Goal: Task Accomplishment & Management: Complete application form

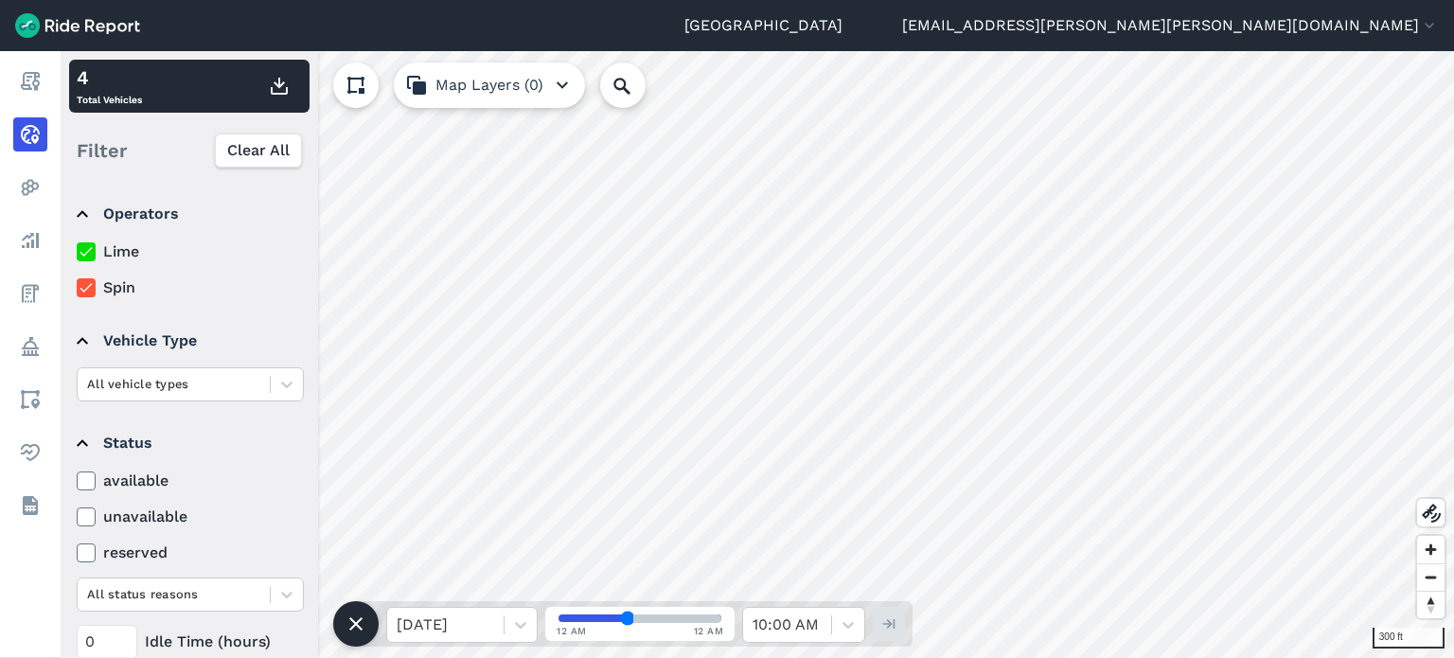
scroll to position [217, 0]
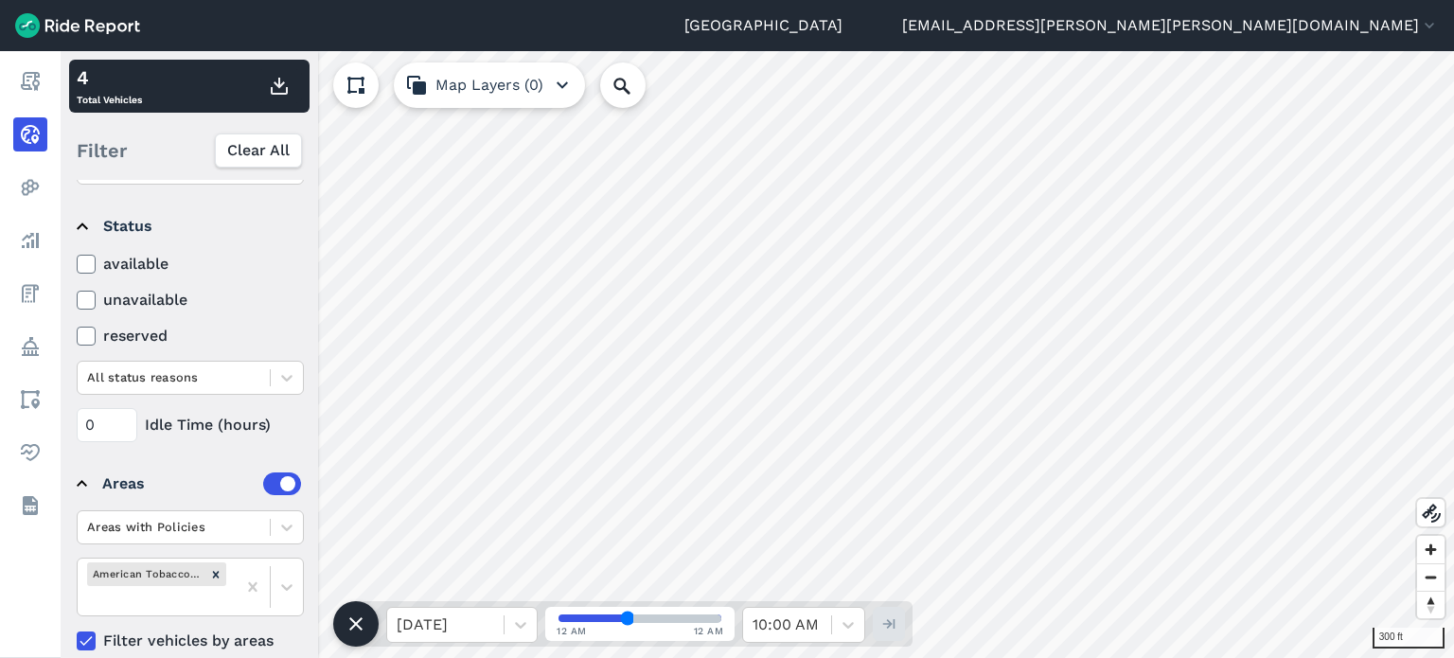
click at [366, 629] on icon at bounding box center [356, 624] width 23 height 23
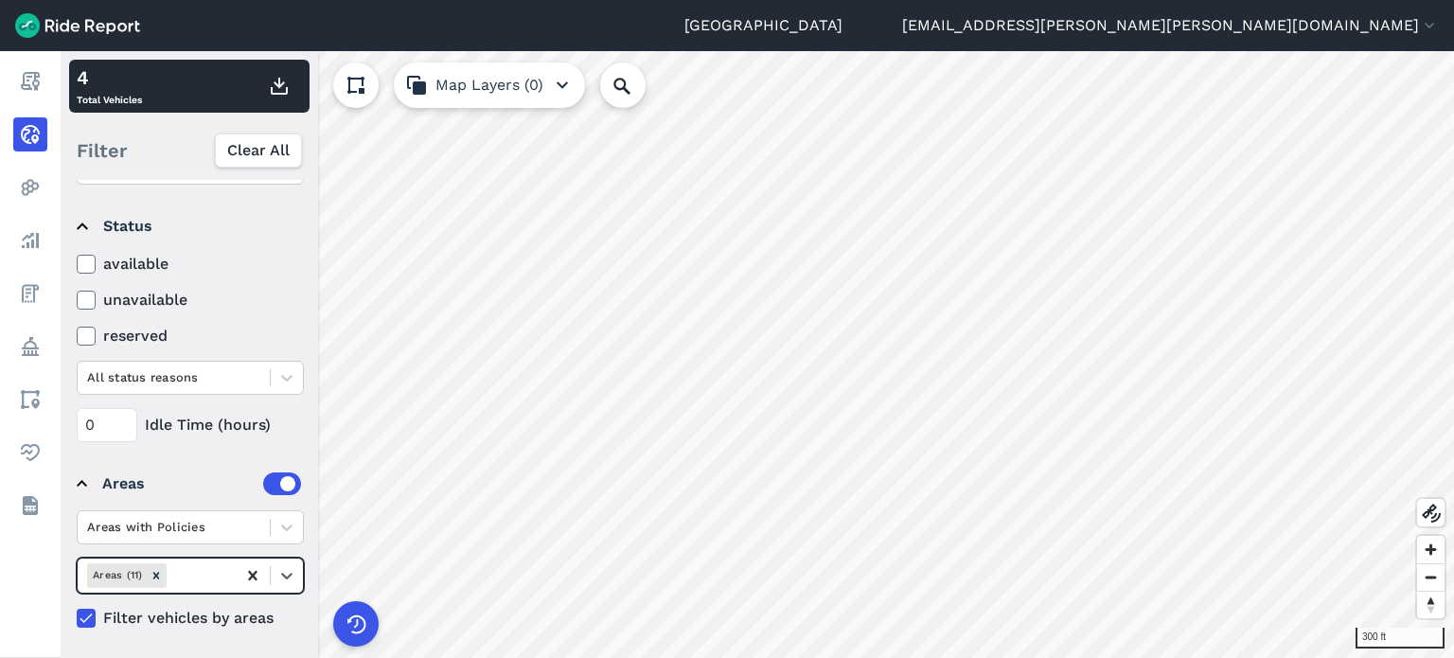
click at [245, 581] on icon at bounding box center [252, 575] width 19 height 19
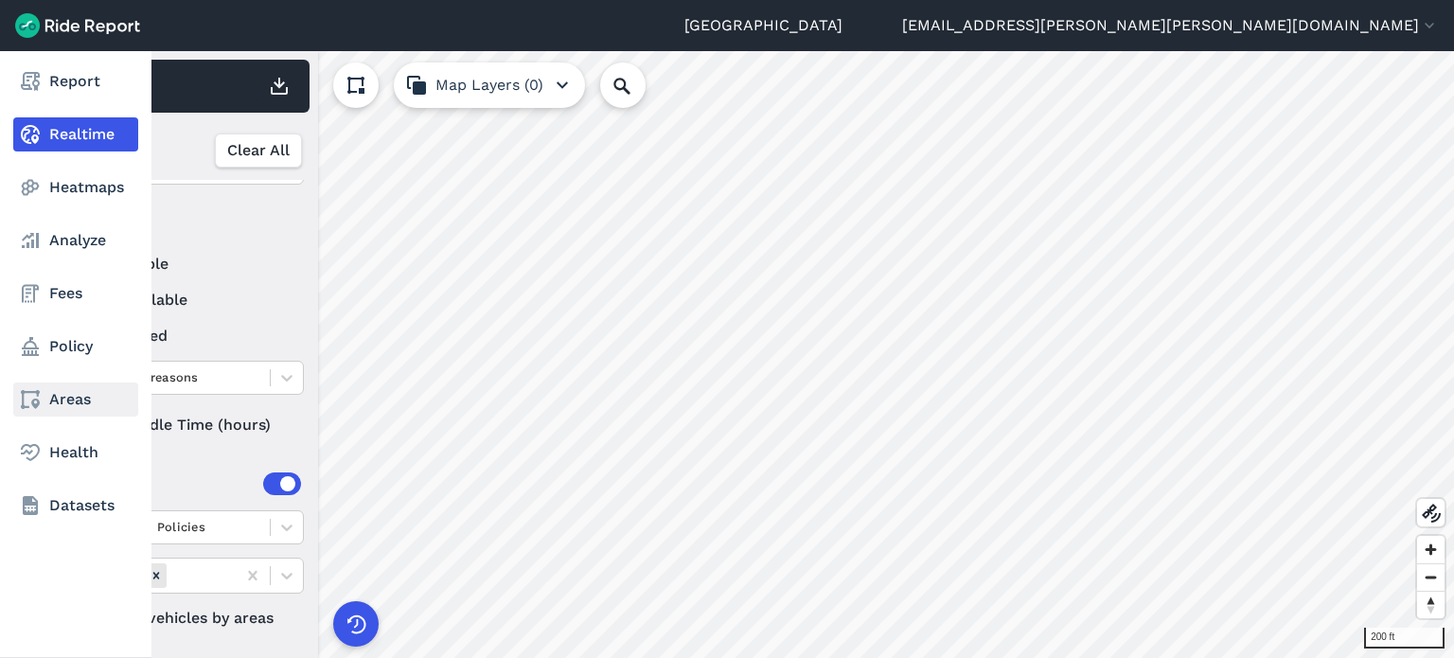
click at [80, 412] on link "Areas" at bounding box center [75, 399] width 125 height 34
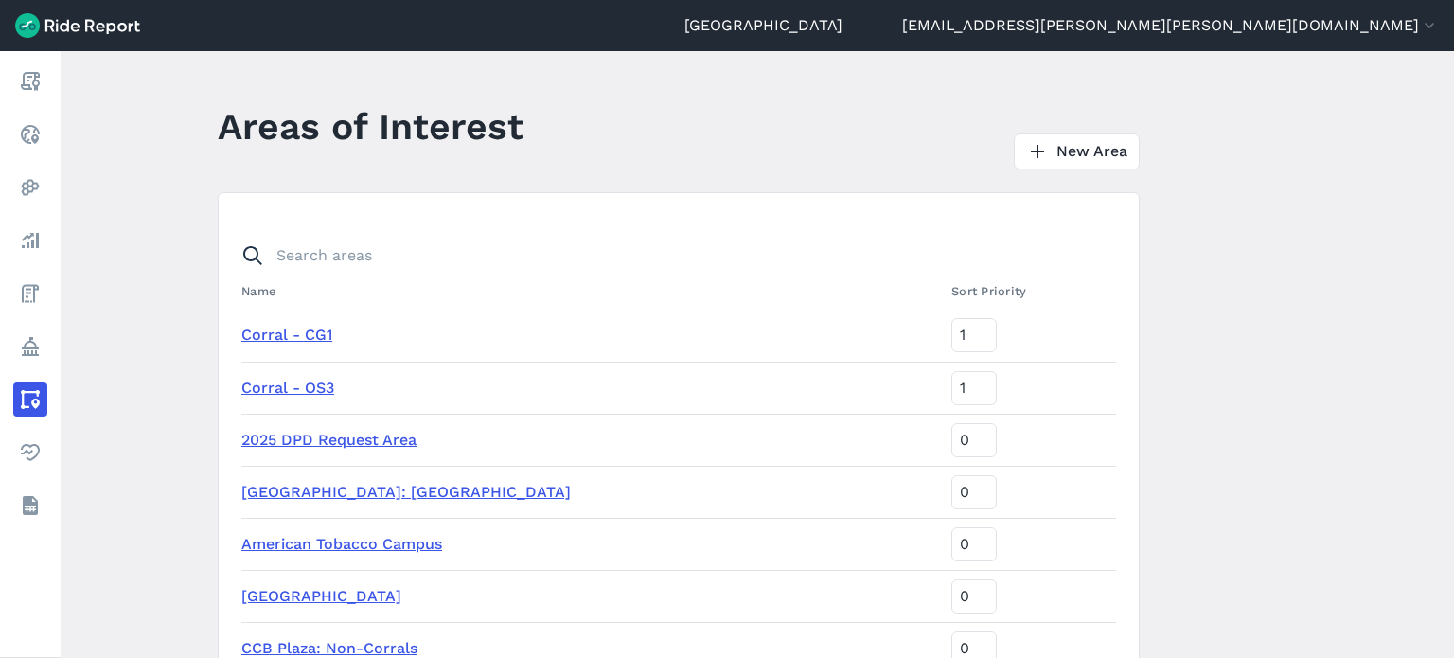
click at [357, 545] on link "American Tobacco Campus" at bounding box center [341, 544] width 201 height 18
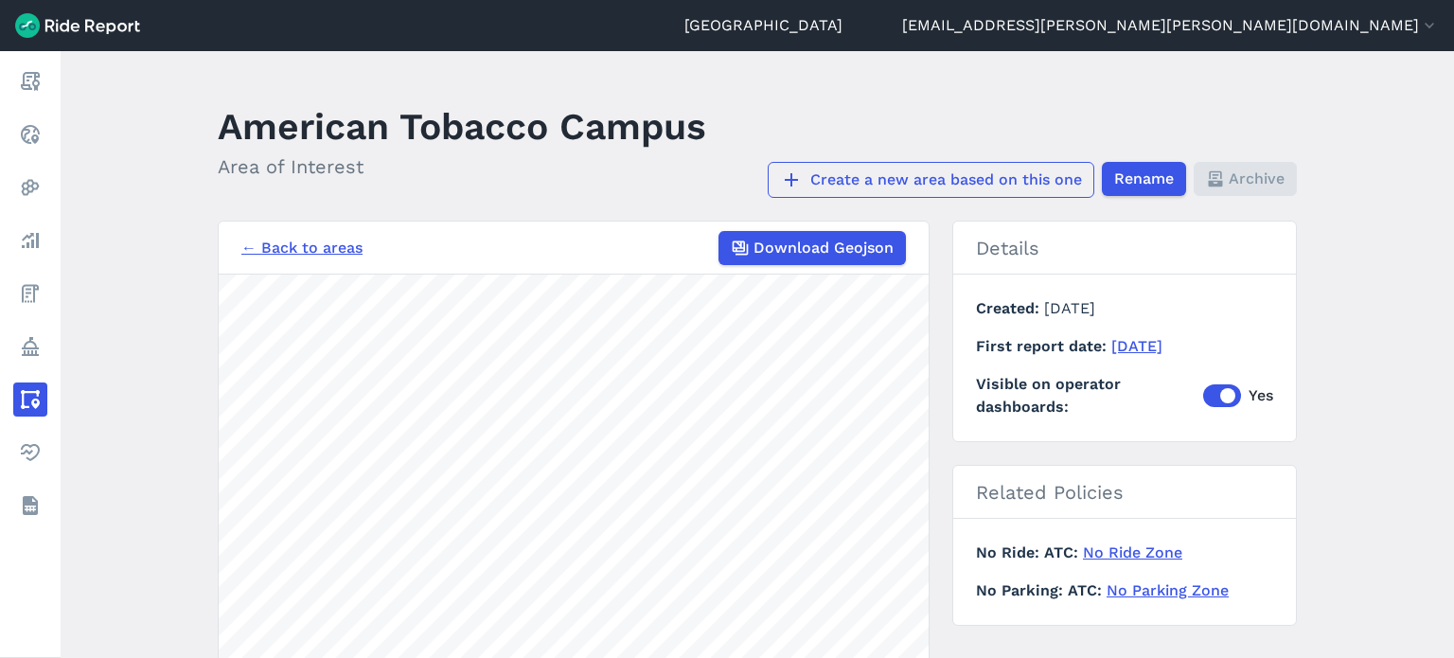
click at [1002, 168] on link "Create a new area based on this one" at bounding box center [931, 180] width 327 height 36
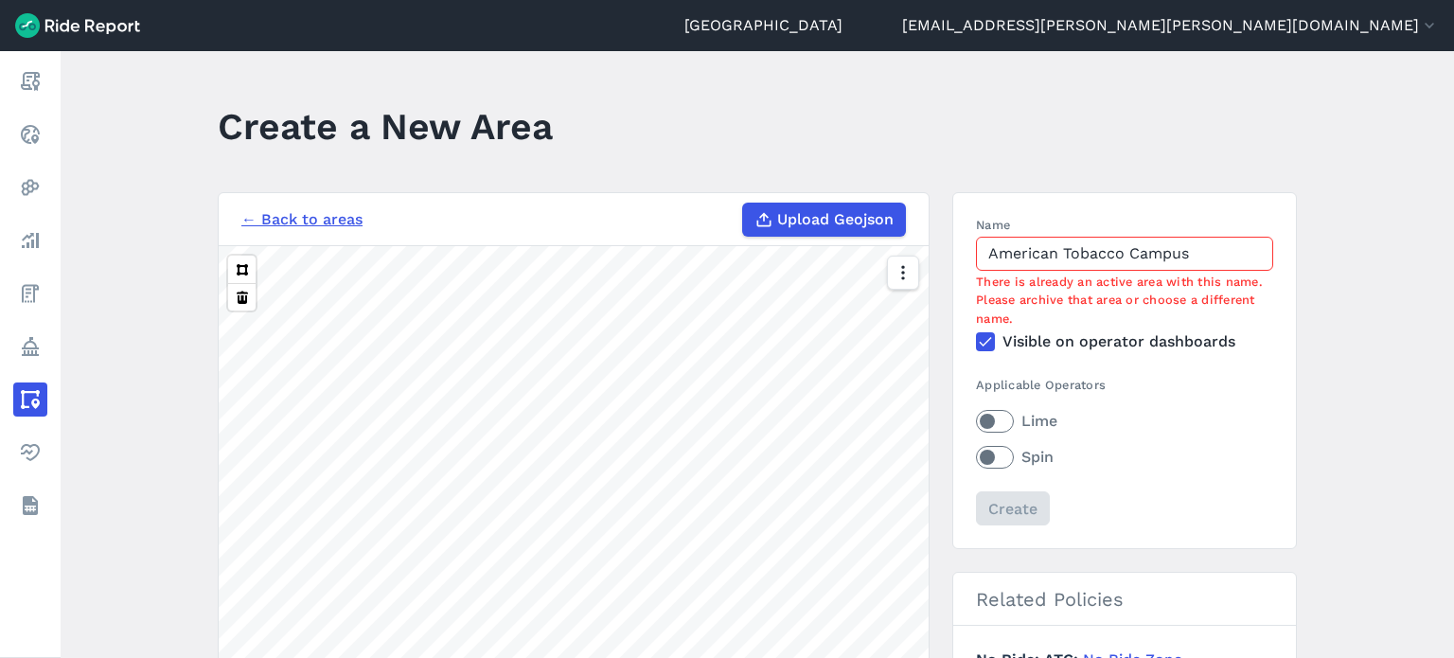
click at [1163, 253] on input "American Tobacco Campus" at bounding box center [1124, 254] width 297 height 34
drag, startPoint x: 1225, startPoint y: 256, endPoint x: 854, endPoint y: 232, distance: 371.9
click at [854, 232] on div "← Back to areas Upload Geojson Revert geometry 1000 ft Name American Tobacco Ca…" at bounding box center [757, 548] width 1079 height 712
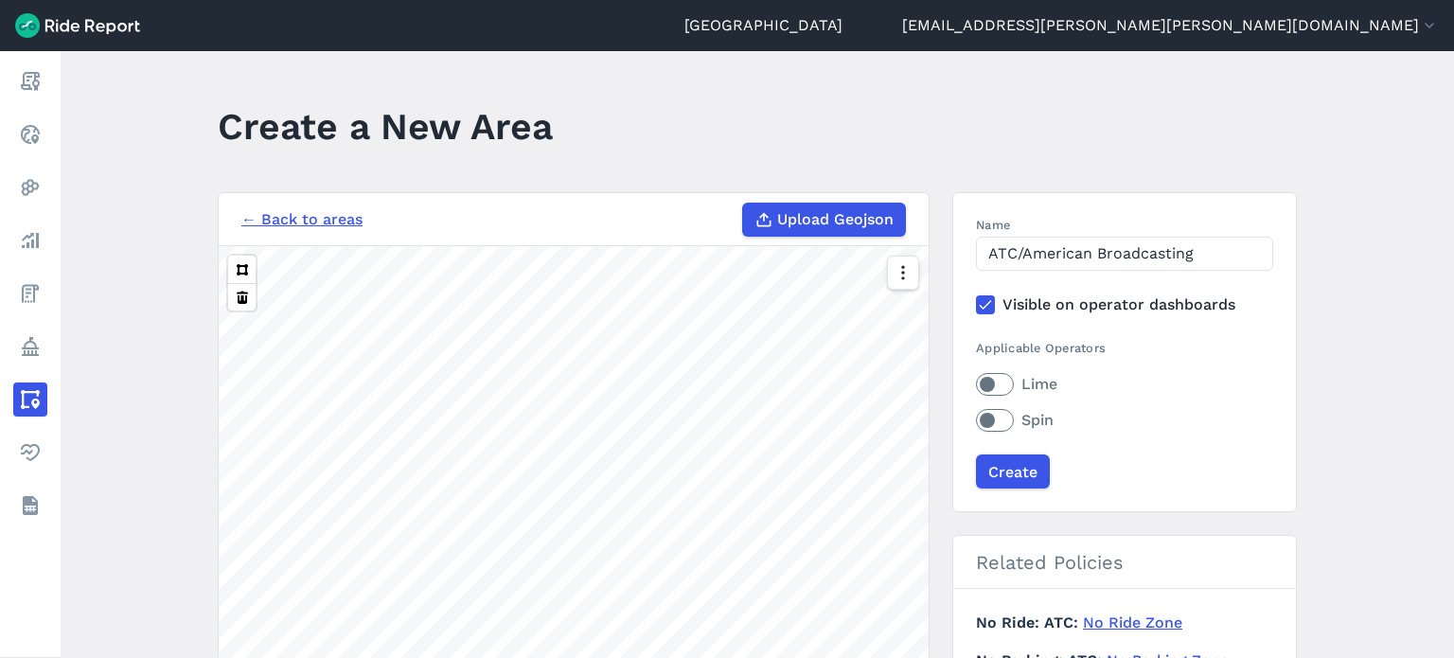
click at [999, 382] on label "Lime" at bounding box center [1124, 384] width 297 height 23
click at [976, 382] on input "Lime" at bounding box center [976, 379] width 0 height 12
click at [998, 429] on label "Spin" at bounding box center [1124, 420] width 297 height 23
click at [976, 421] on input "Spin" at bounding box center [976, 415] width 0 height 12
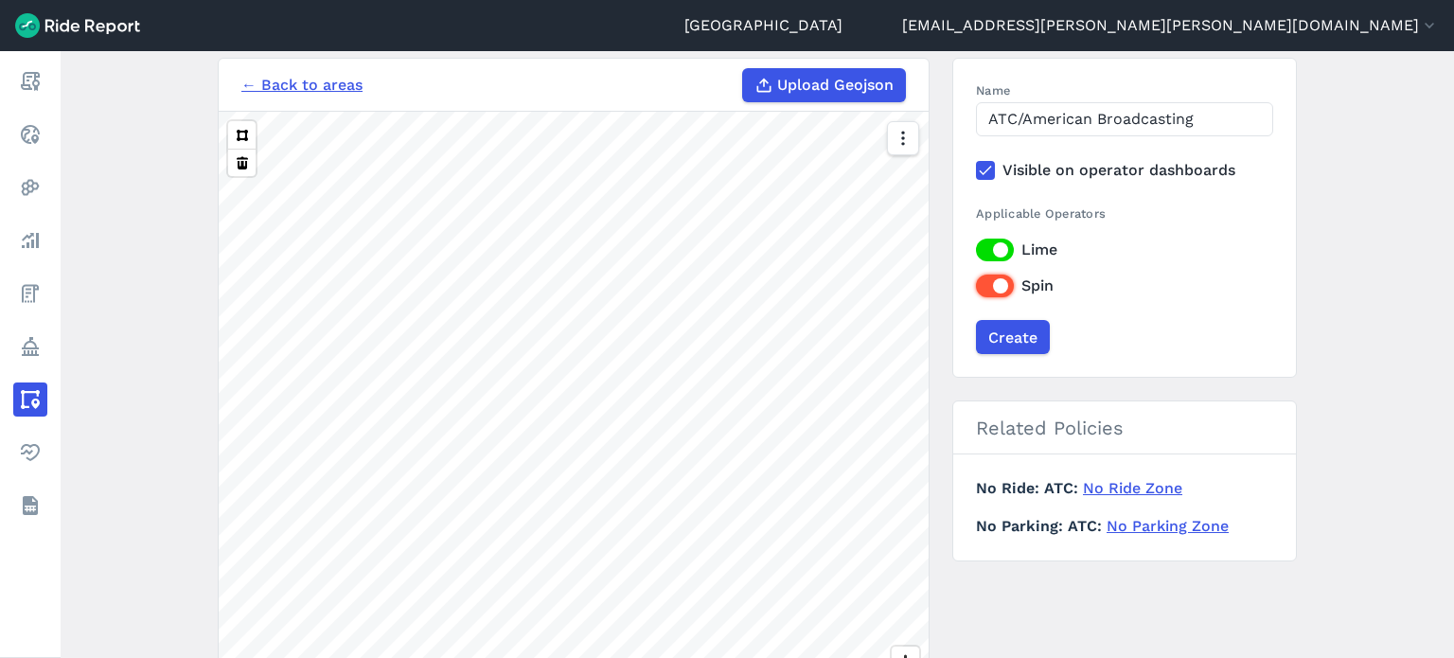
scroll to position [95, 0]
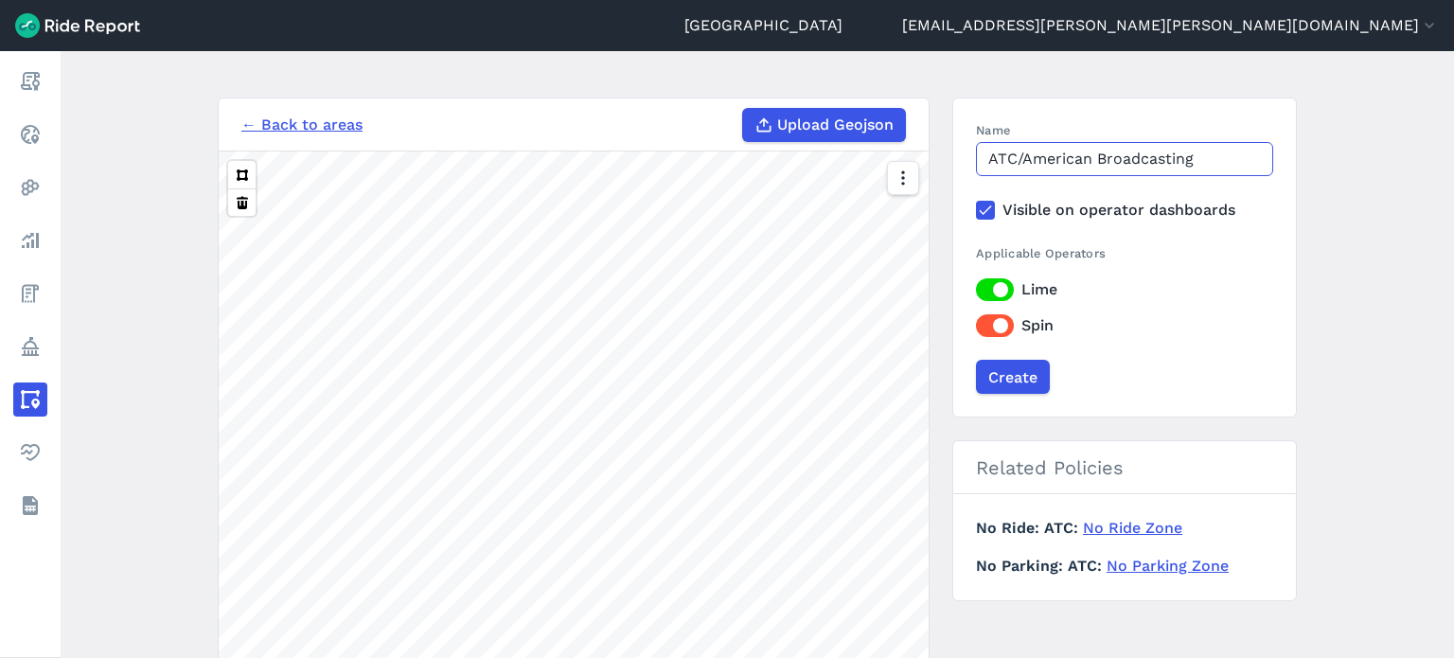
drag, startPoint x: 1094, startPoint y: 158, endPoint x: 1016, endPoint y: 147, distance: 78.5
click at [1016, 147] on input "ATC/American Broadcasting" at bounding box center [1124, 159] width 297 height 34
type input "ATC/Capital Broadcasting"
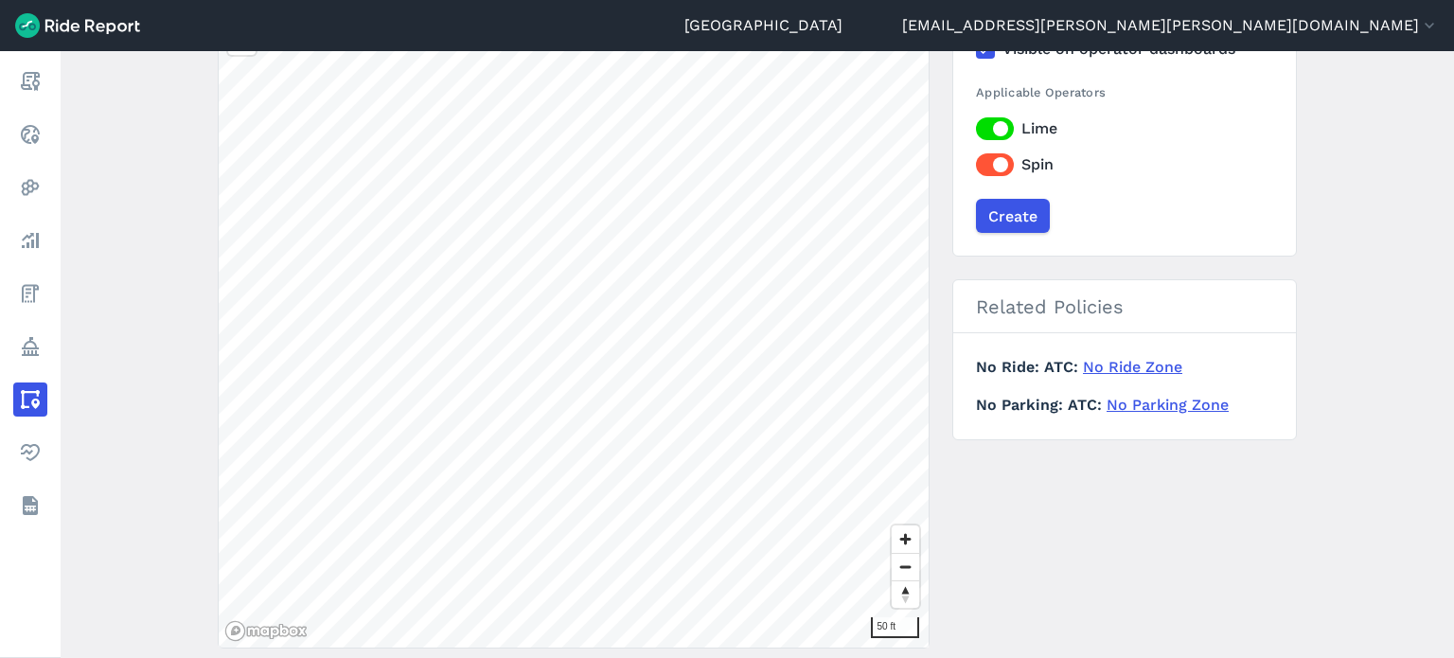
scroll to position [284, 0]
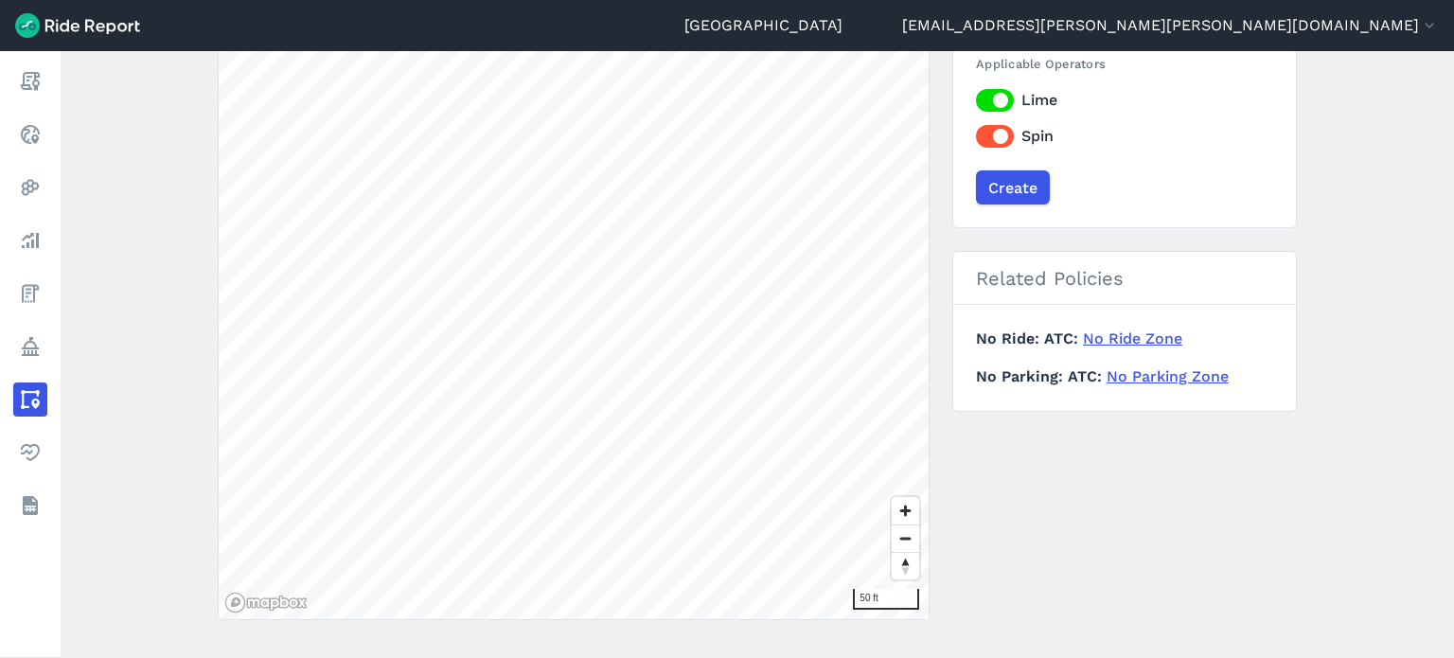
click at [117, 238] on main "Create a New Area ← Back to areas Upload Geojson Revert geometry 50 ft Name ATC…" at bounding box center [758, 354] width 1394 height 607
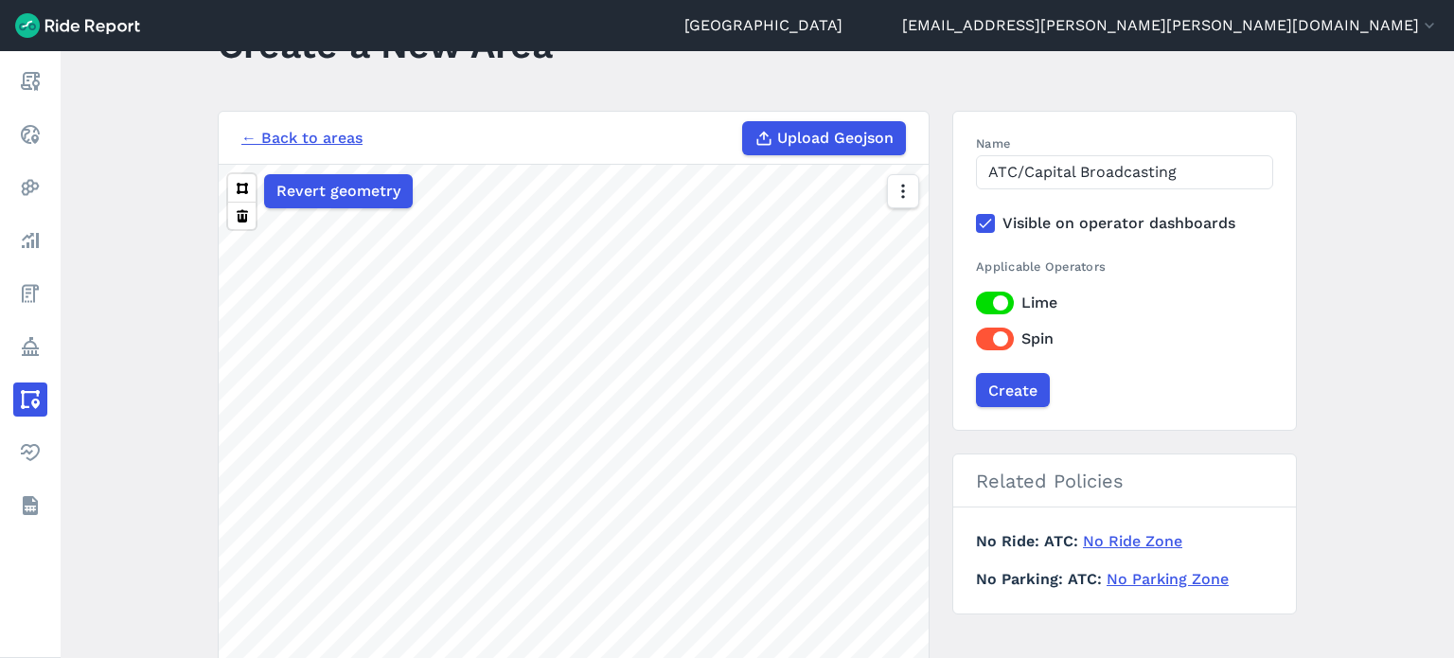
scroll to position [0, 0]
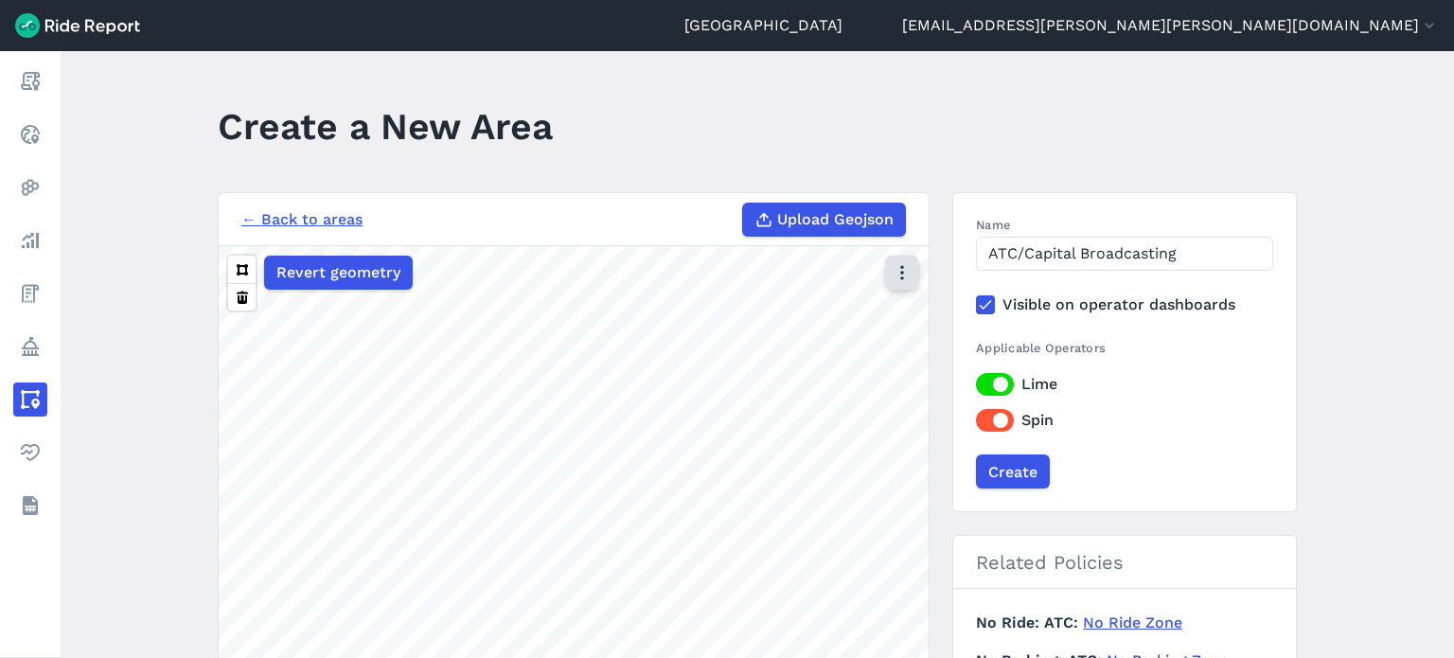
click at [908, 270] on icon "button" at bounding box center [902, 272] width 19 height 19
click at [832, 355] on label "Satellite" at bounding box center [807, 353] width 105 height 40
click at [755, 280] on input "Satellite" at bounding box center [755, 274] width 0 height 12
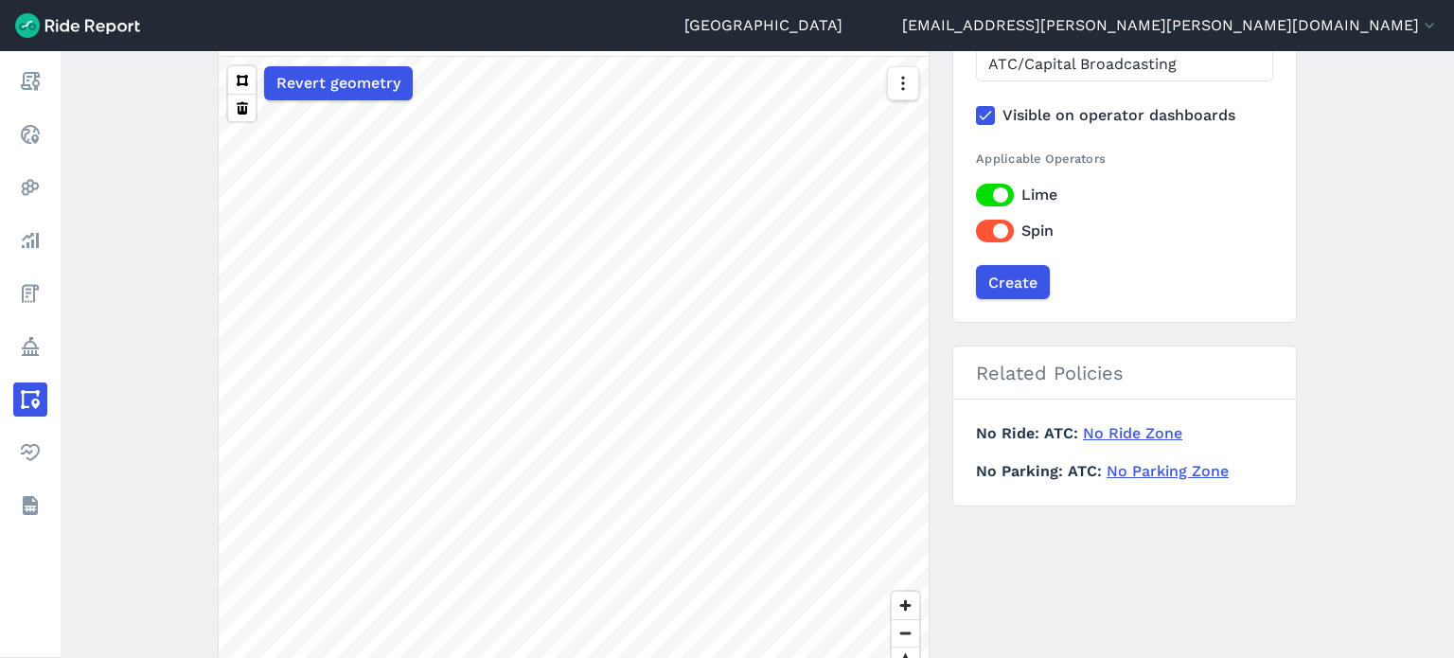
click at [382, 657] on html "Durham [EMAIL_ADDRESS][PERSON_NAME][PERSON_NAME][DOMAIN_NAME] Settings Terms Si…" at bounding box center [727, 329] width 1454 height 658
click at [1344, 529] on main "Create a New Area ← Back to areas Upload Geojson Revert geometry 100 ft Name AT…" at bounding box center [758, 354] width 1394 height 607
click at [243, 75] on button at bounding box center [241, 79] width 27 height 27
click at [242, 70] on button at bounding box center [241, 79] width 27 height 27
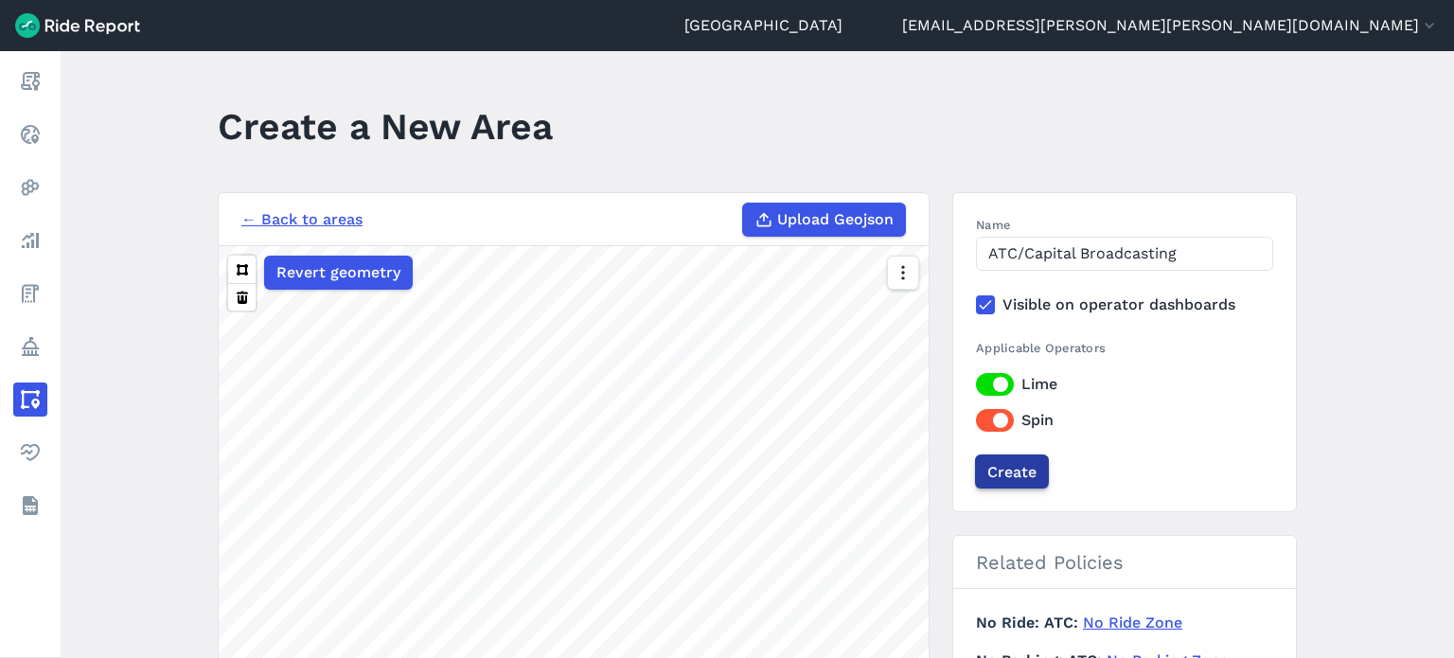
click at [1025, 471] on input "Create" at bounding box center [1012, 471] width 74 height 34
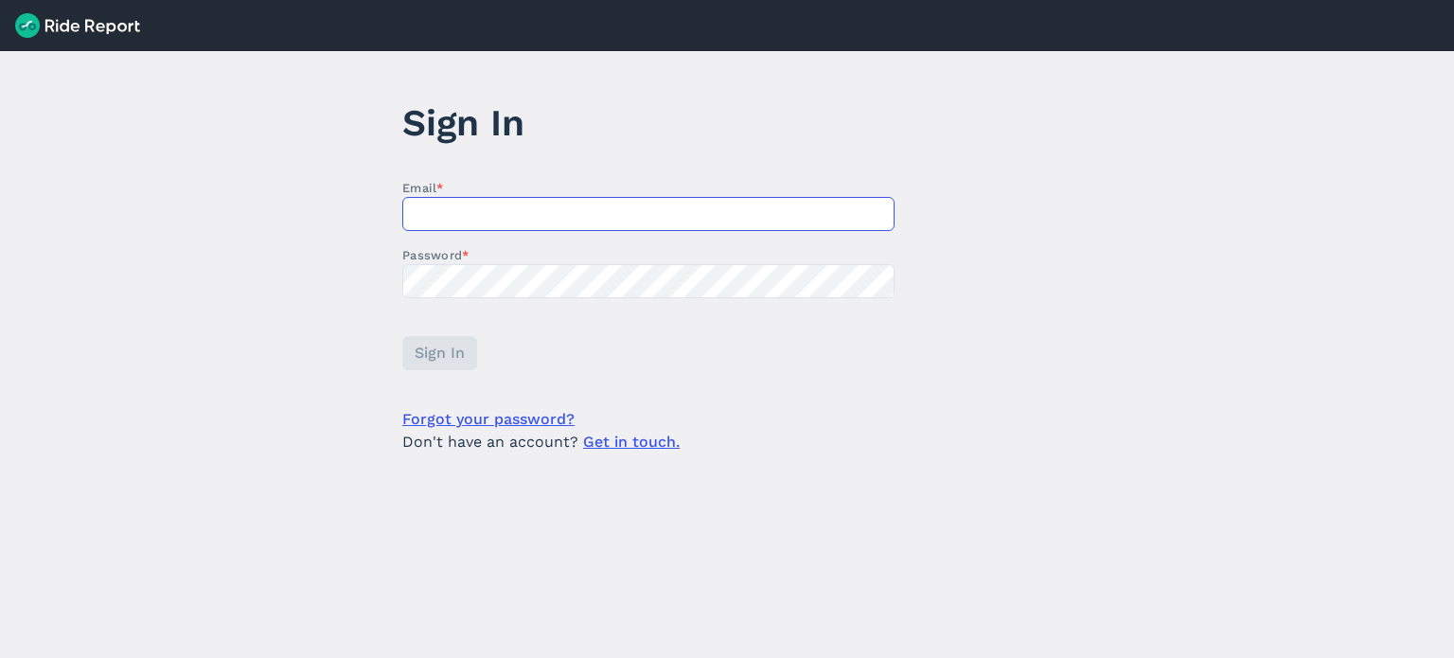
type input "[EMAIL_ADDRESS][PERSON_NAME][PERSON_NAME][DOMAIN_NAME]"
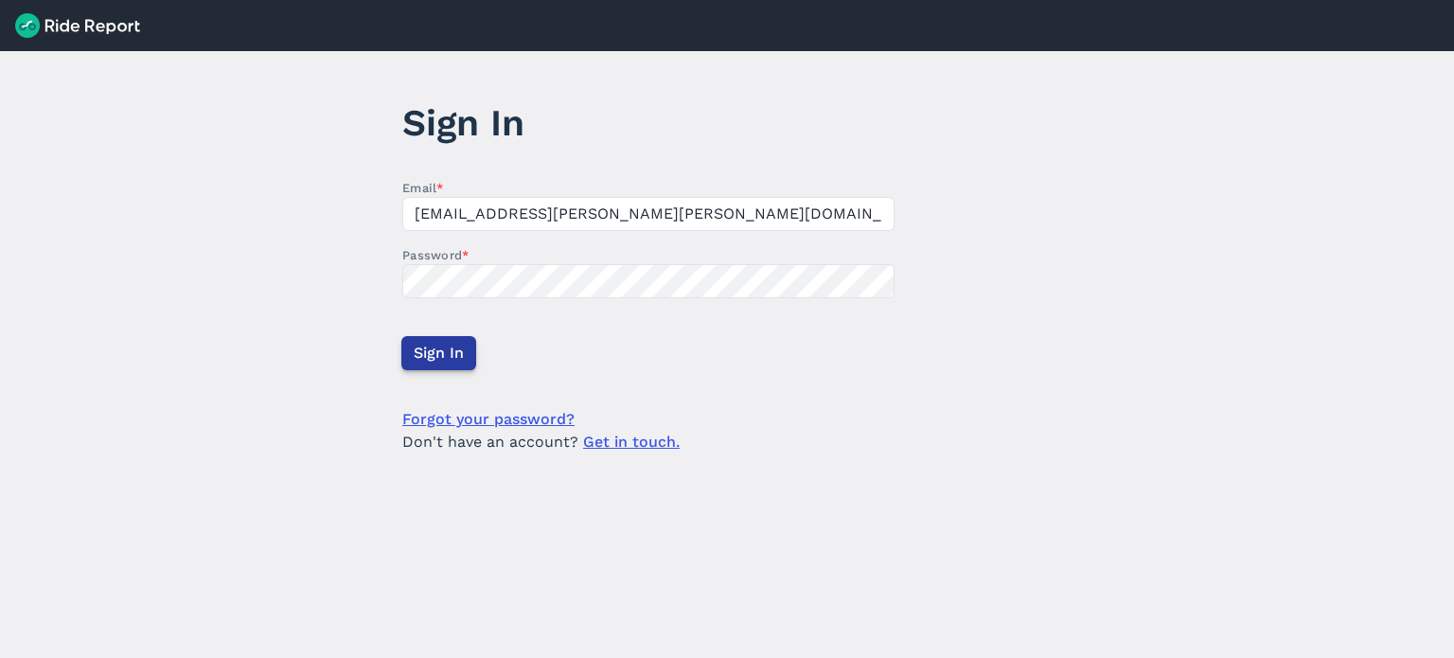
click at [436, 347] on span "Sign In" at bounding box center [439, 353] width 50 height 23
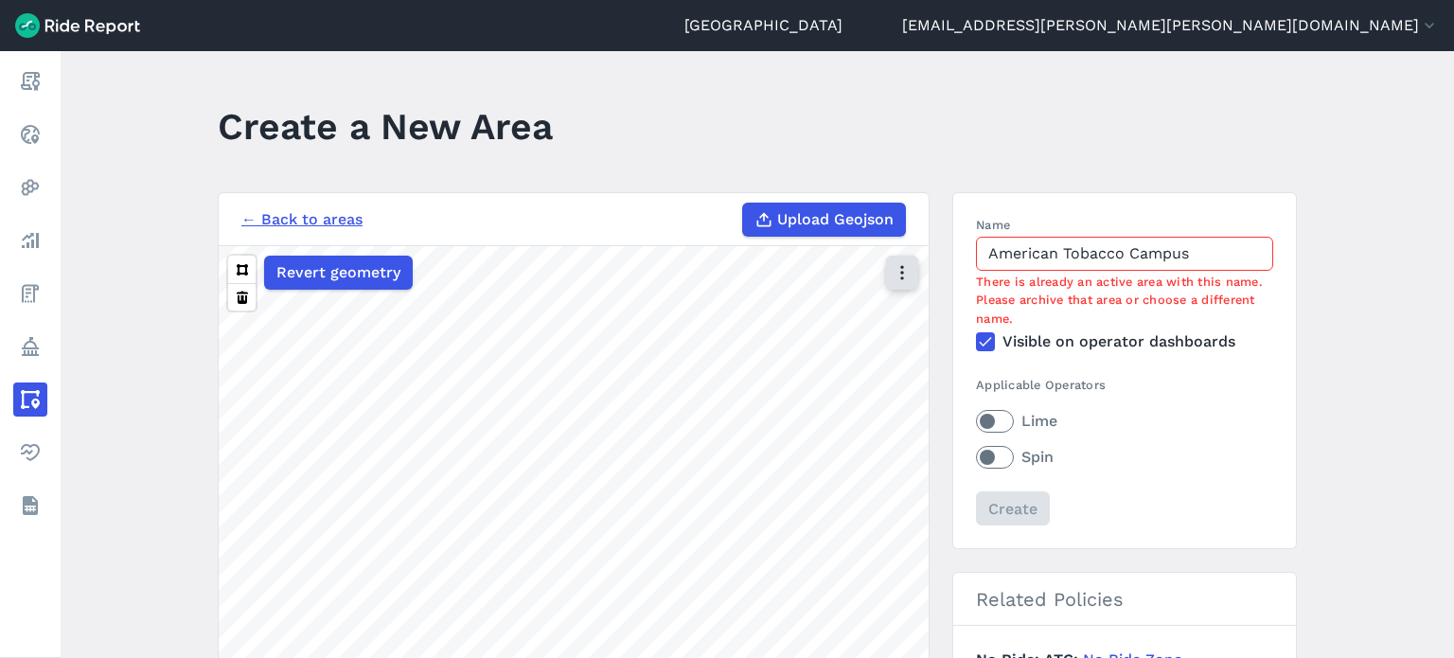
click at [912, 270] on button "button" at bounding box center [902, 273] width 32 height 34
click at [783, 356] on label "Satellite" at bounding box center [807, 353] width 105 height 40
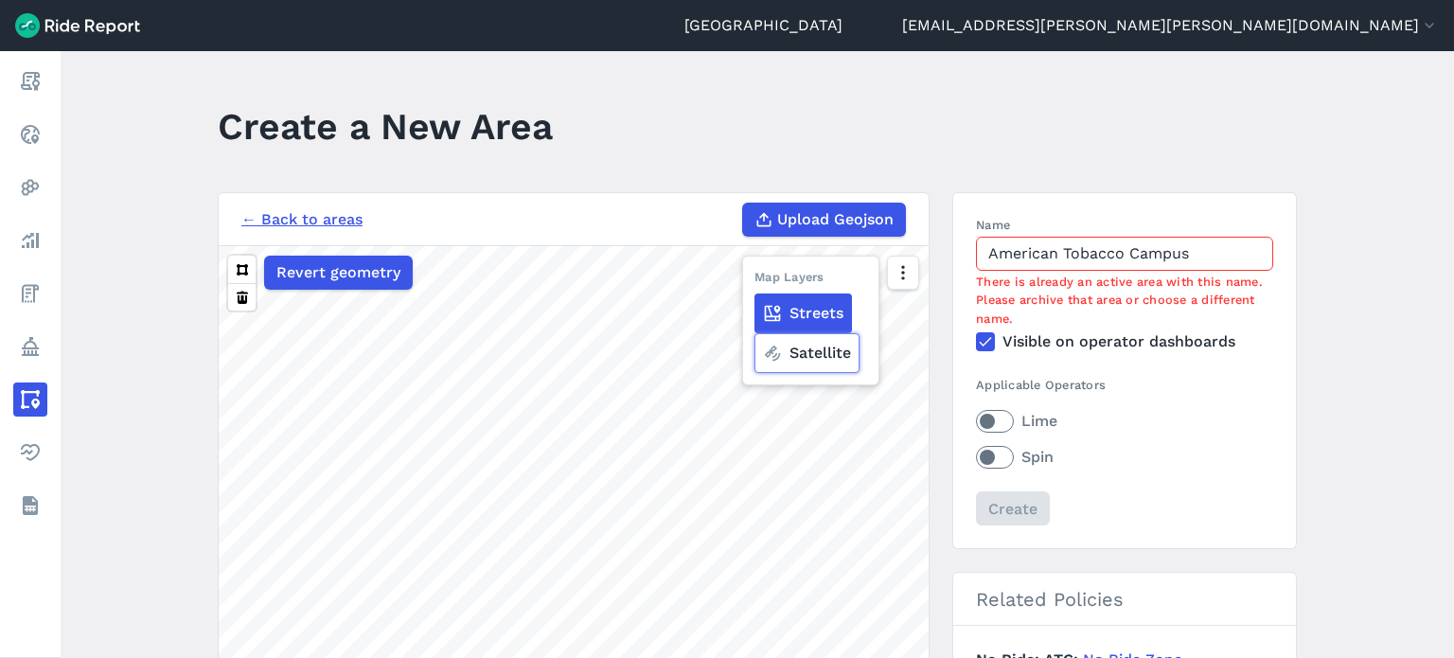
click at [755, 280] on input "Satellite" at bounding box center [755, 274] width 0 height 12
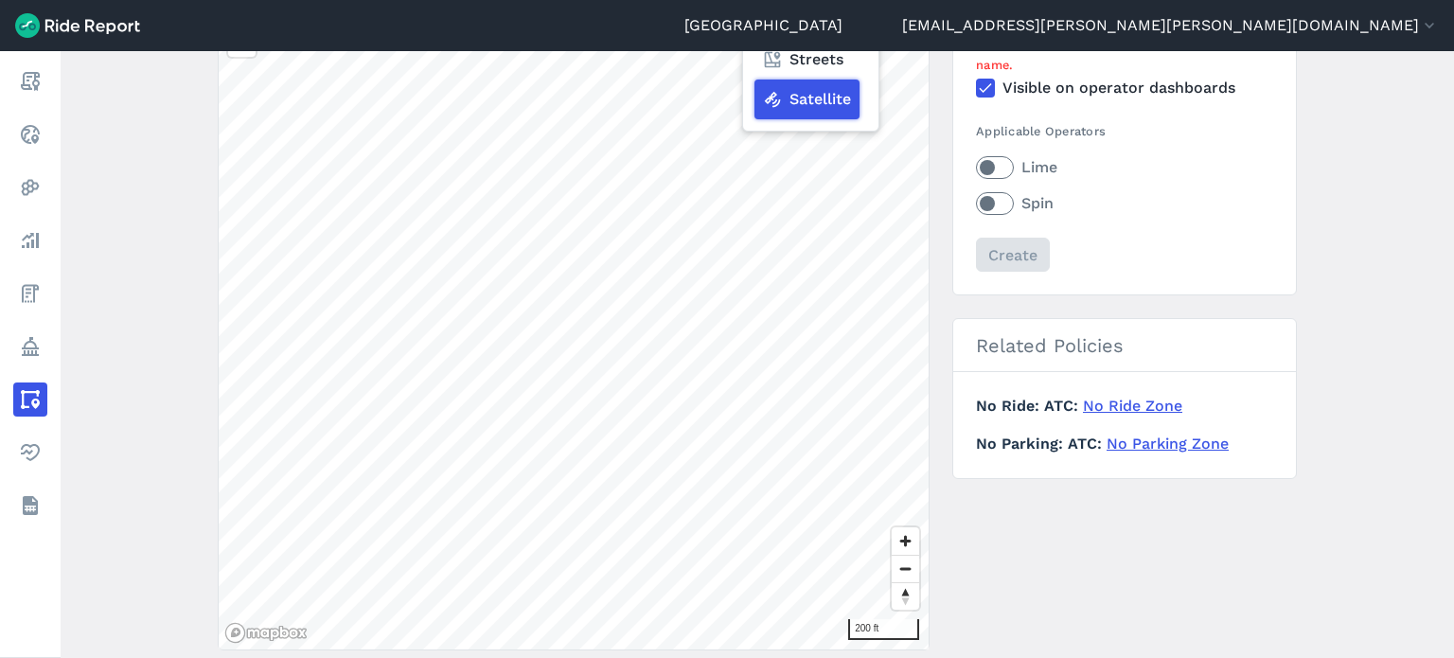
scroll to position [336, 0]
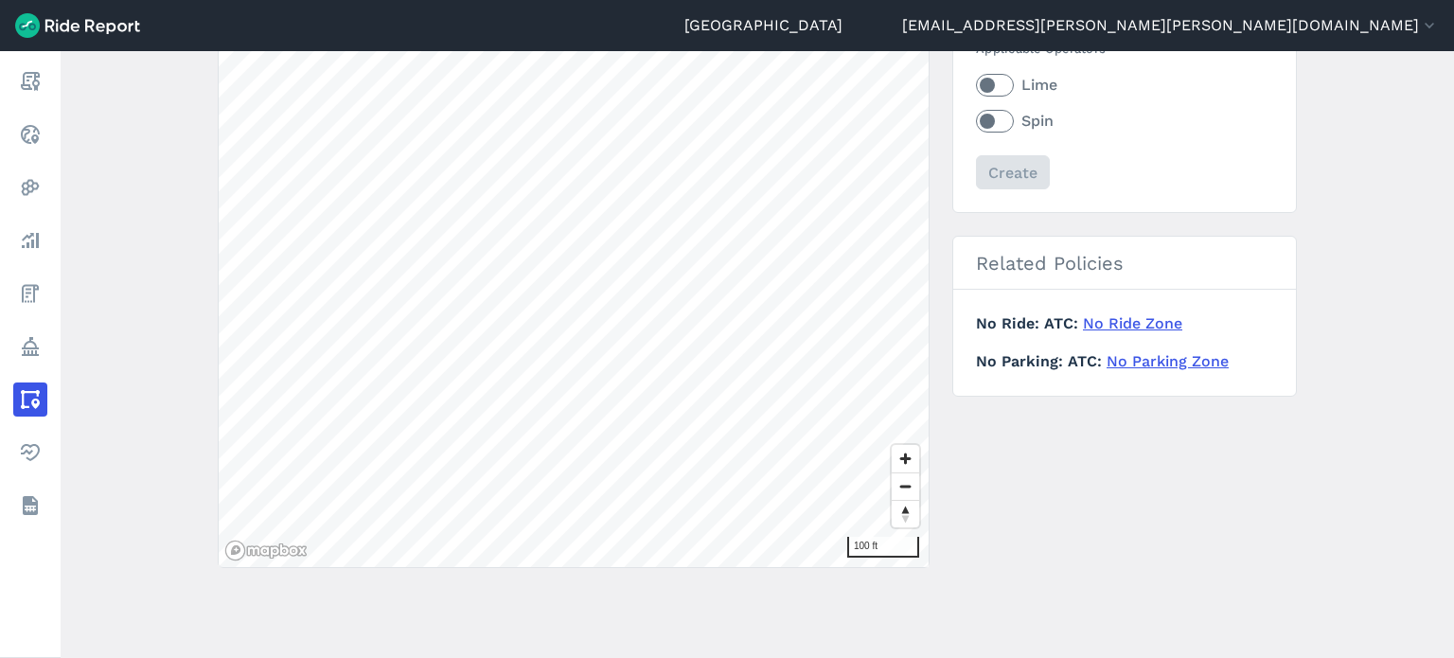
click at [329, 593] on main "Create a New Area ← Back to areas Upload Geojson Revert geometry 100 ft Name Am…" at bounding box center [758, 354] width 1394 height 607
click at [270, 44] on div "Durham [EMAIL_ADDRESS][PERSON_NAME][PERSON_NAME][DOMAIN_NAME] Settings Terms Si…" at bounding box center [727, 329] width 1454 height 658
click at [398, 624] on main "Create a New Area ← Back to areas Upload Geojson Revert geometry 100 ft Name Am…" at bounding box center [758, 354] width 1394 height 607
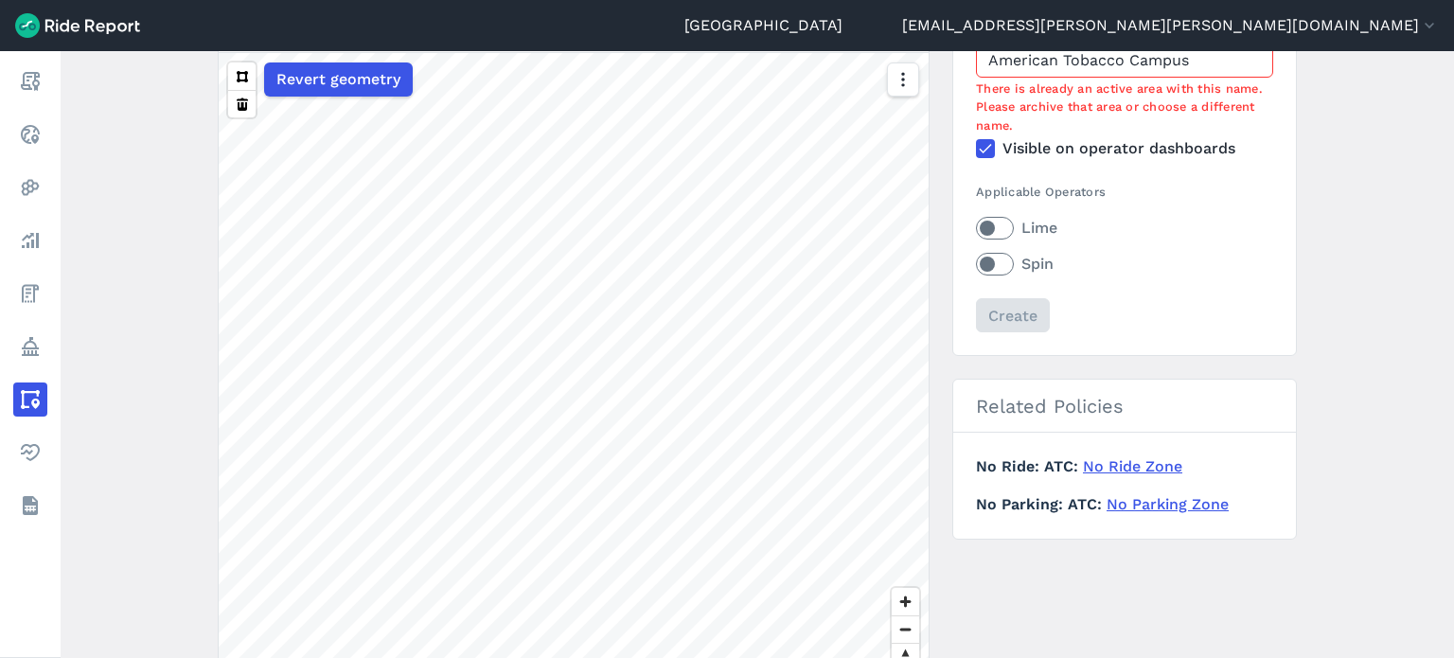
scroll to position [147, 0]
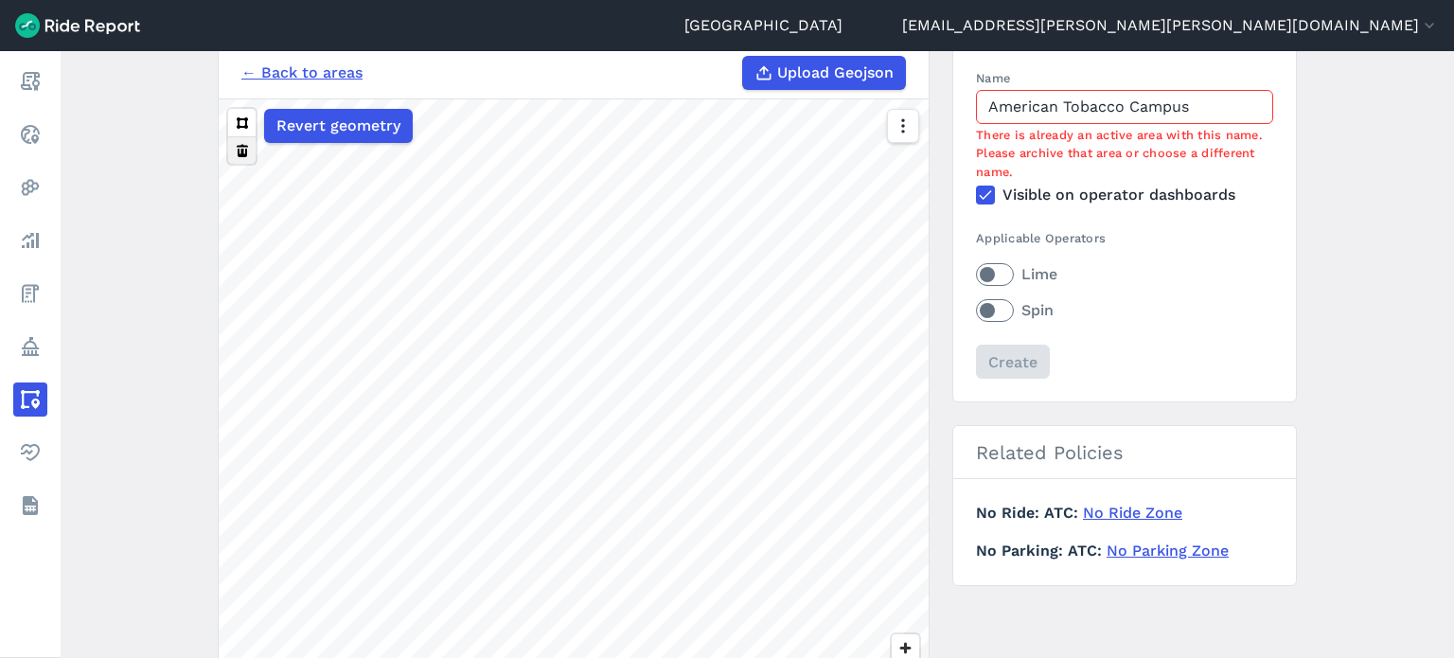
drag, startPoint x: 248, startPoint y: 126, endPoint x: 242, endPoint y: 135, distance: 11.0
click at [248, 126] on button at bounding box center [241, 122] width 27 height 27
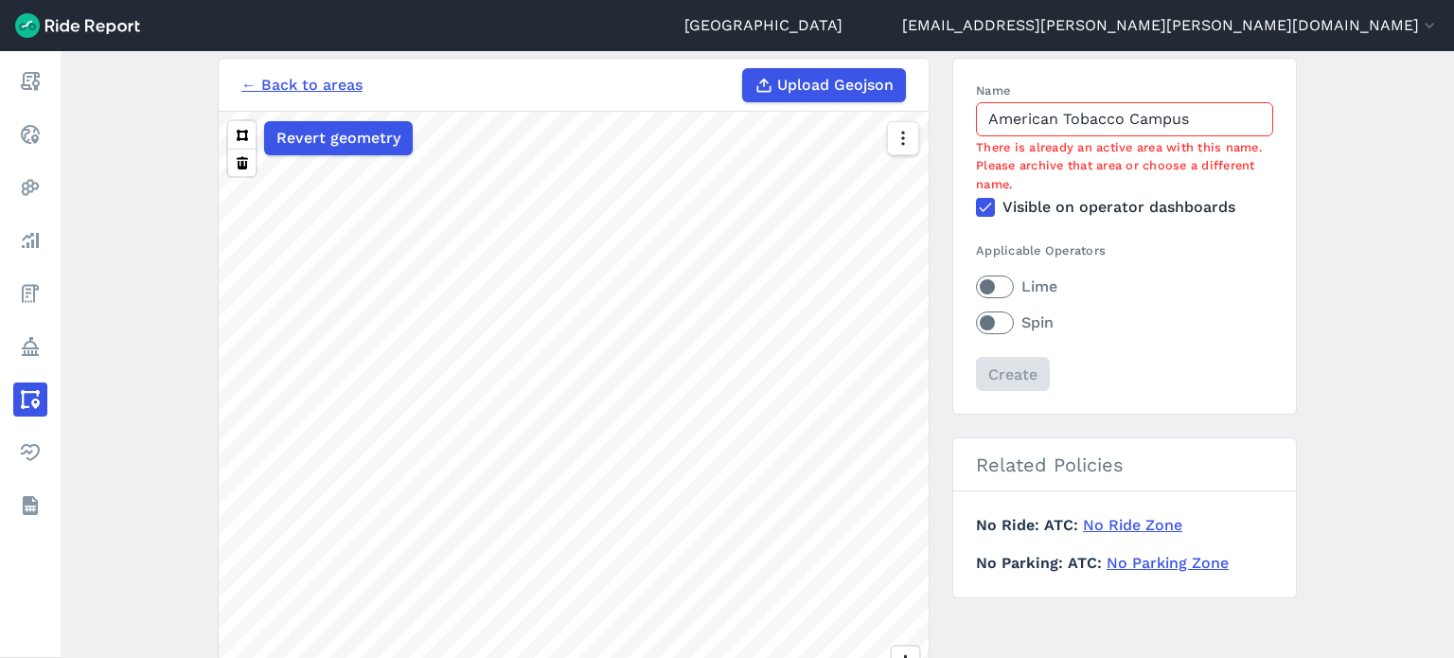
scroll to position [52, 0]
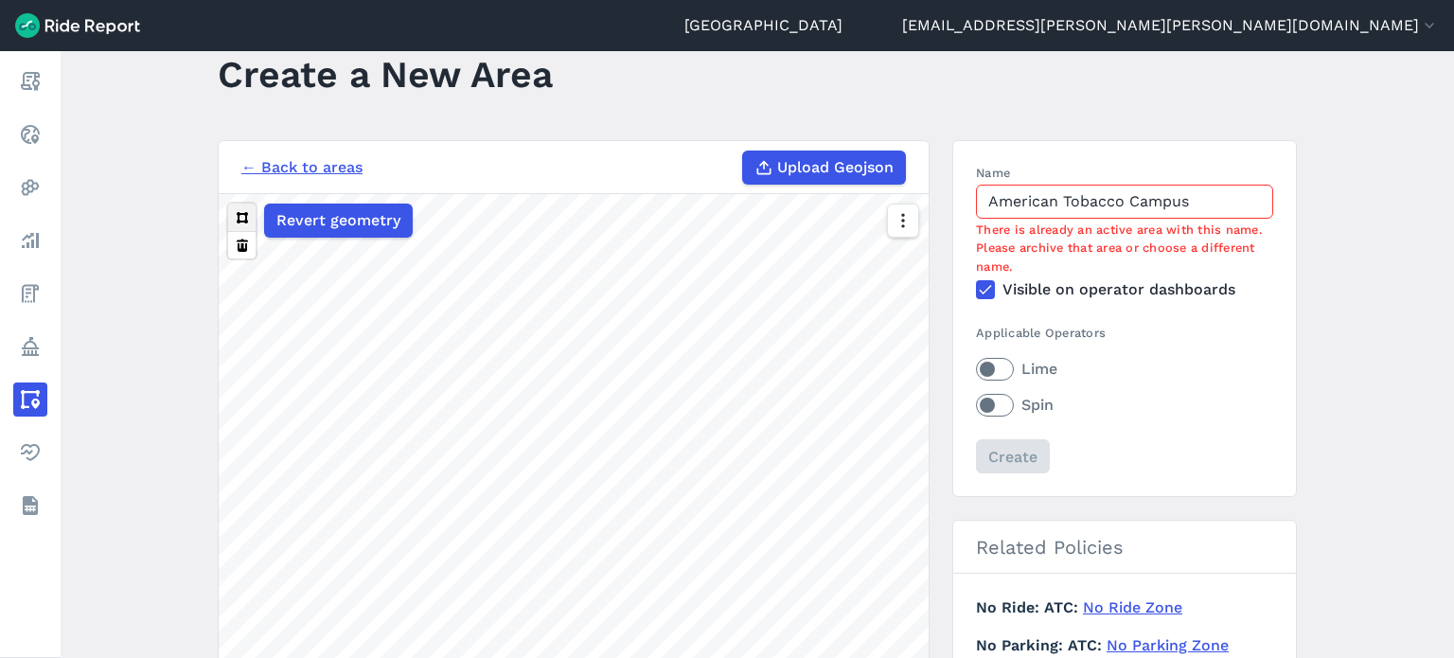
click at [238, 210] on button at bounding box center [241, 217] width 27 height 27
drag, startPoint x: 171, startPoint y: 390, endPoint x: 170, endPoint y: 178, distance: 212.1
click at [170, 178] on main "Create a New Area ← Back to areas Upload Geojson Revert geometry 100 ft Name Am…" at bounding box center [758, 354] width 1394 height 607
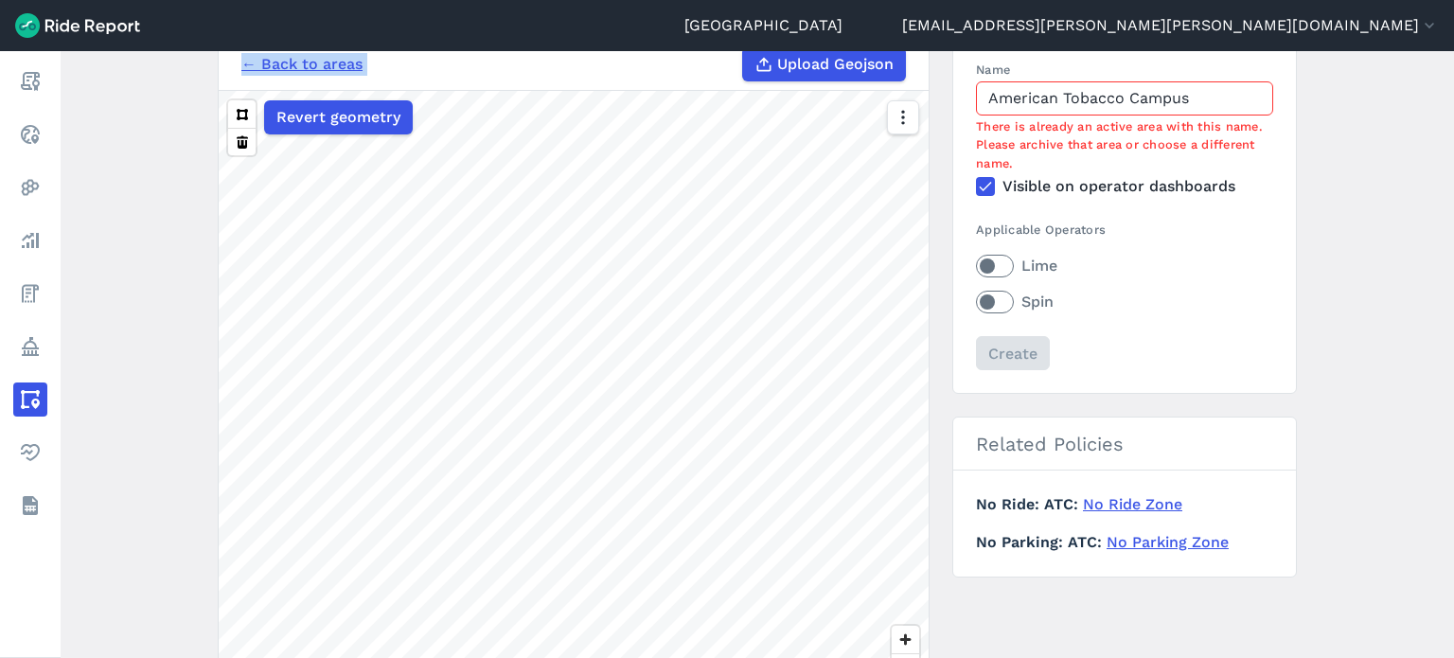
scroll to position [147, 0]
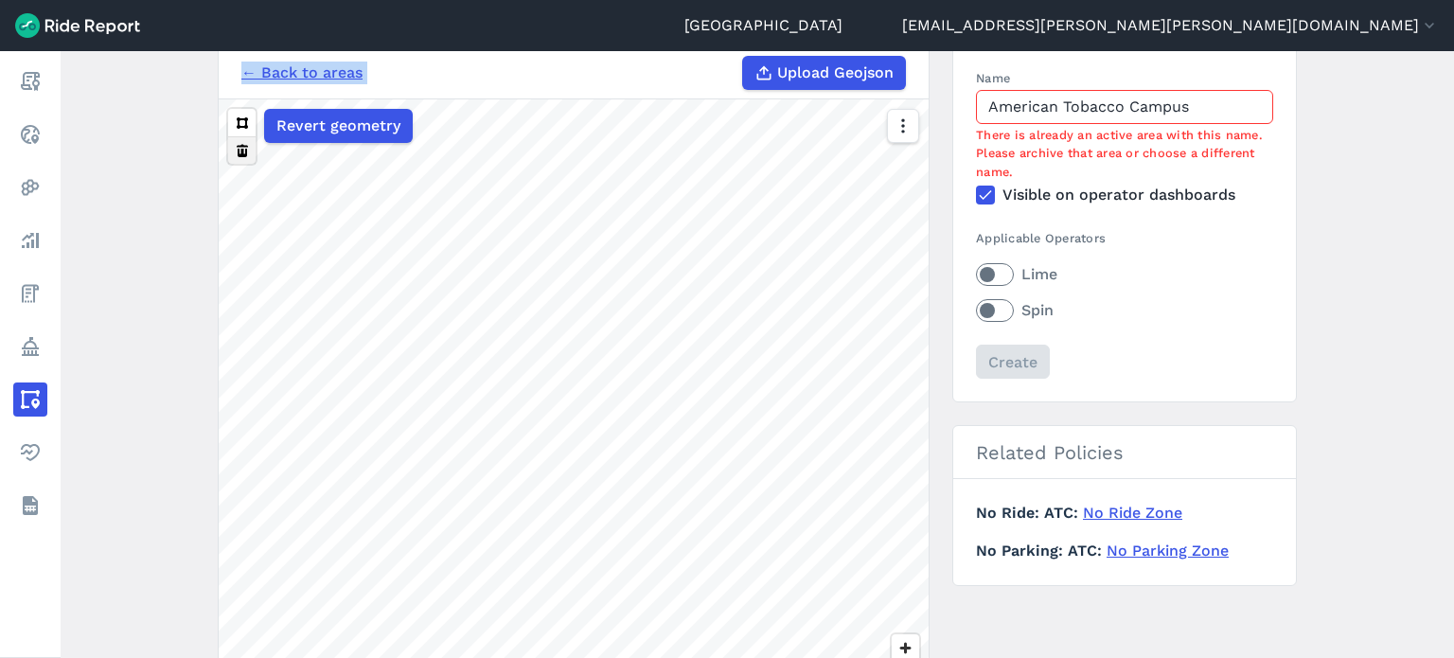
drag, startPoint x: 232, startPoint y: 124, endPoint x: 233, endPoint y: 147, distance: 22.7
click at [233, 124] on button at bounding box center [241, 122] width 27 height 27
drag, startPoint x: 169, startPoint y: 230, endPoint x: 169, endPoint y: 198, distance: 32.2
click at [169, 229] on main "Create a New Area ← Back to areas Upload Geojson Revert geometry 100 ft Name Am…" at bounding box center [758, 354] width 1394 height 607
click at [233, 116] on button at bounding box center [241, 122] width 27 height 27
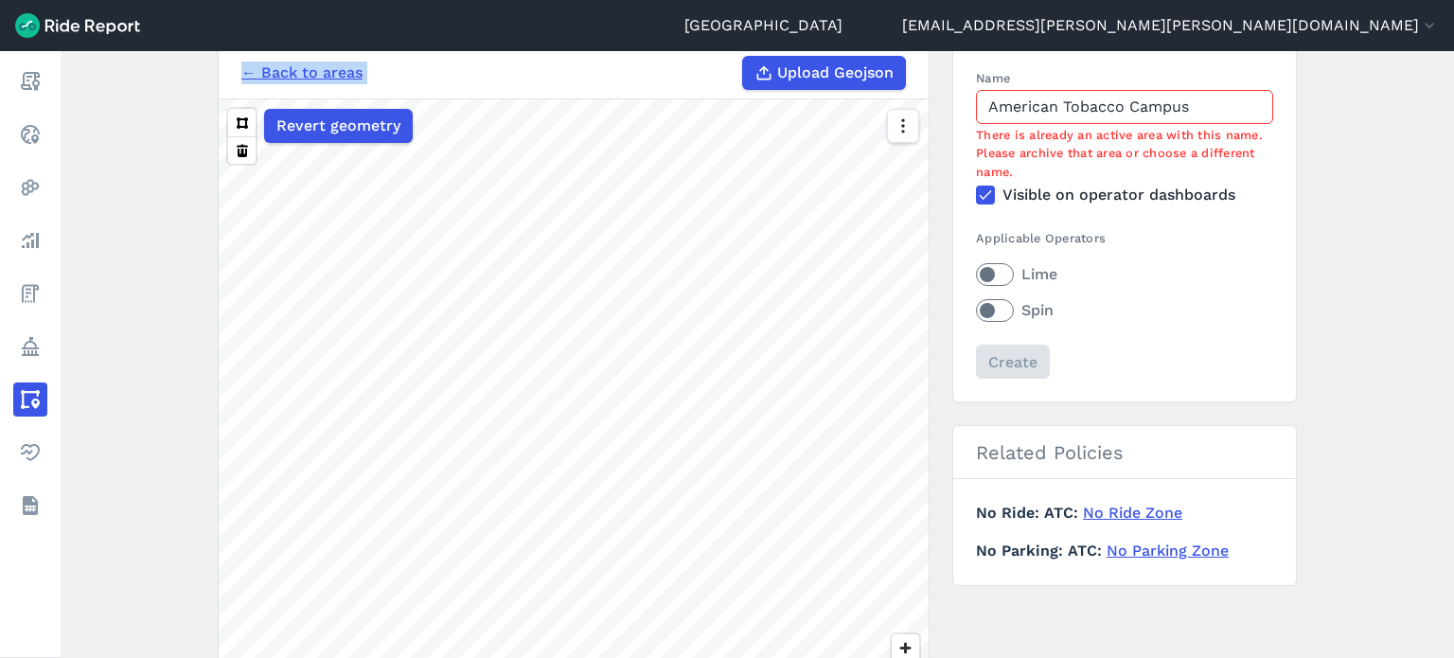
click at [698, 73] on div "← Back to areas Upload Geojson" at bounding box center [573, 73] width 665 height 34
click at [240, 114] on button at bounding box center [241, 122] width 27 height 27
click at [1193, 103] on input "American Tobacco Campus" at bounding box center [1124, 107] width 297 height 34
drag, startPoint x: 1197, startPoint y: 104, endPoint x: 962, endPoint y: 69, distance: 237.4
click at [962, 69] on section "Name American Tobacco Campus There is already an active area with this name. Pl…" at bounding box center [1124, 223] width 345 height 357
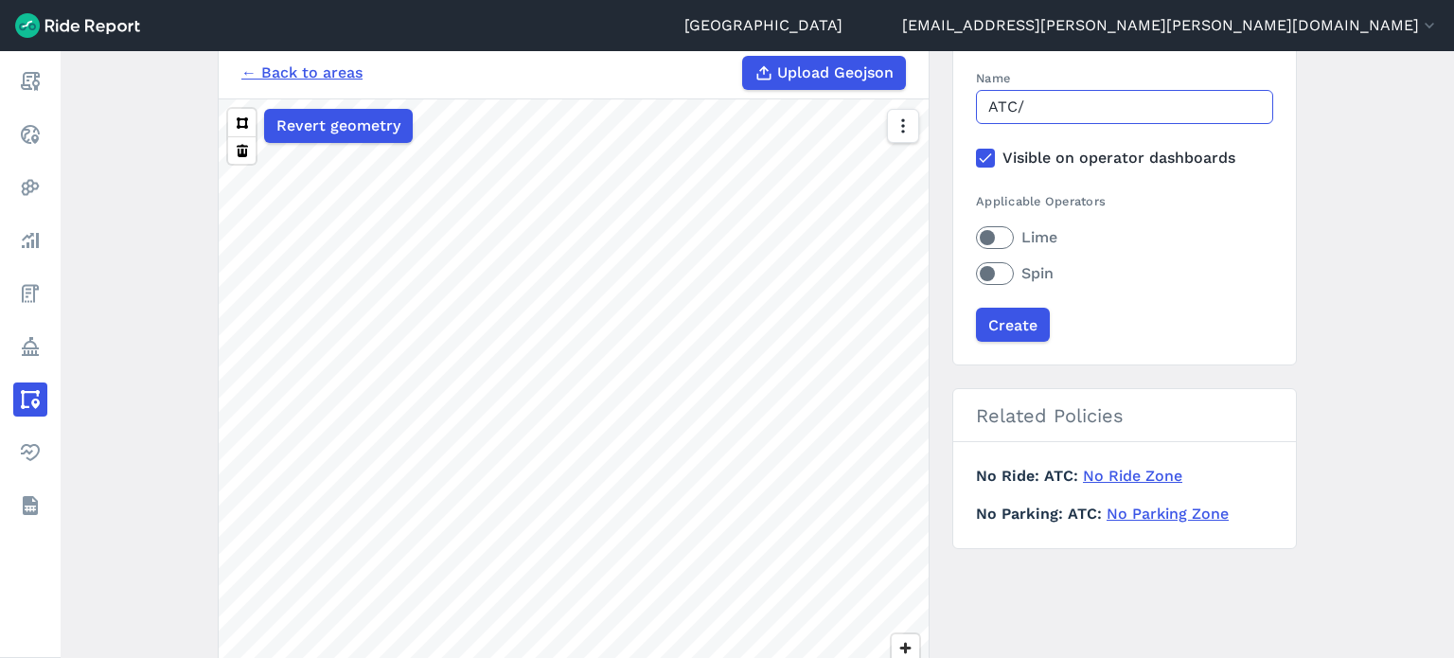
type input "ATC/Capital Broadcasting"
click at [1023, 241] on label "Lime" at bounding box center [1124, 237] width 297 height 23
click at [976, 239] on input "Lime" at bounding box center [976, 232] width 0 height 12
click at [985, 279] on label "Spin" at bounding box center [1124, 273] width 297 height 23
click at [976, 275] on input "Spin" at bounding box center [976, 268] width 0 height 12
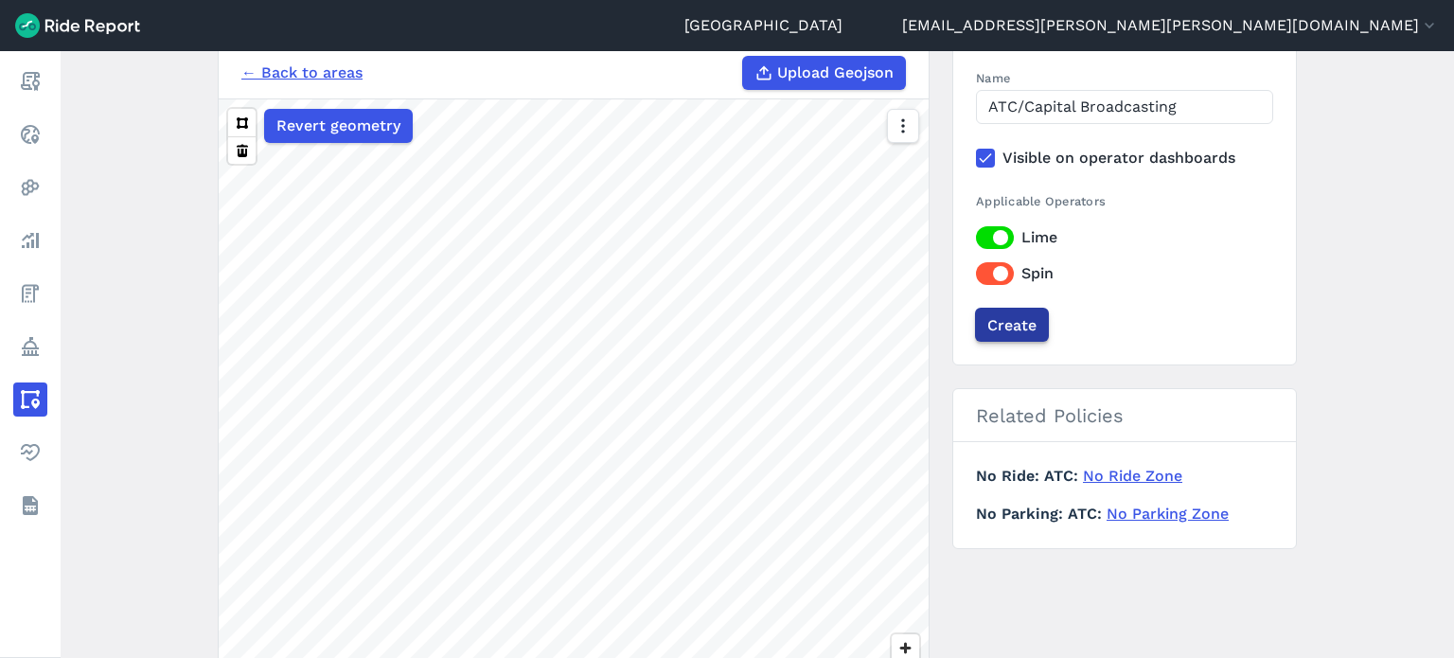
click at [996, 323] on input "Create" at bounding box center [1012, 325] width 74 height 34
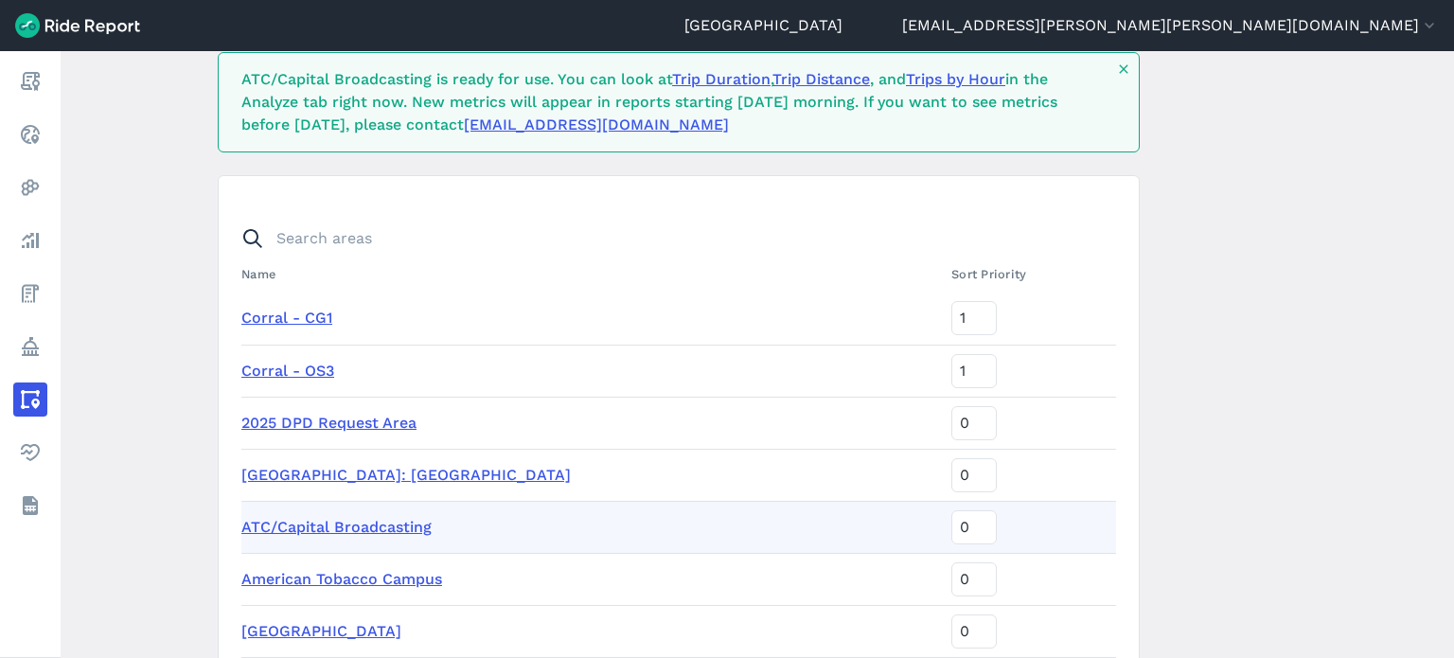
scroll to position [413, 0]
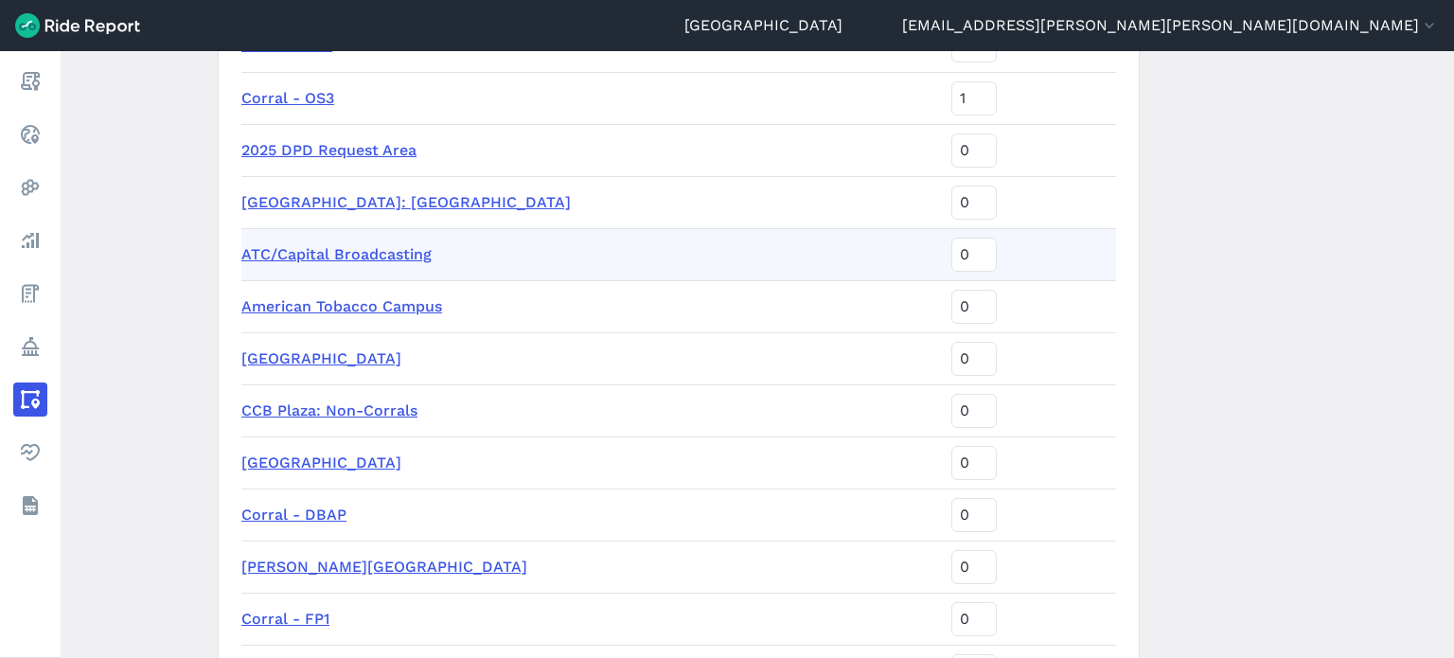
click at [355, 253] on link "ATC/Capital Broadcasting" at bounding box center [336, 254] width 190 height 18
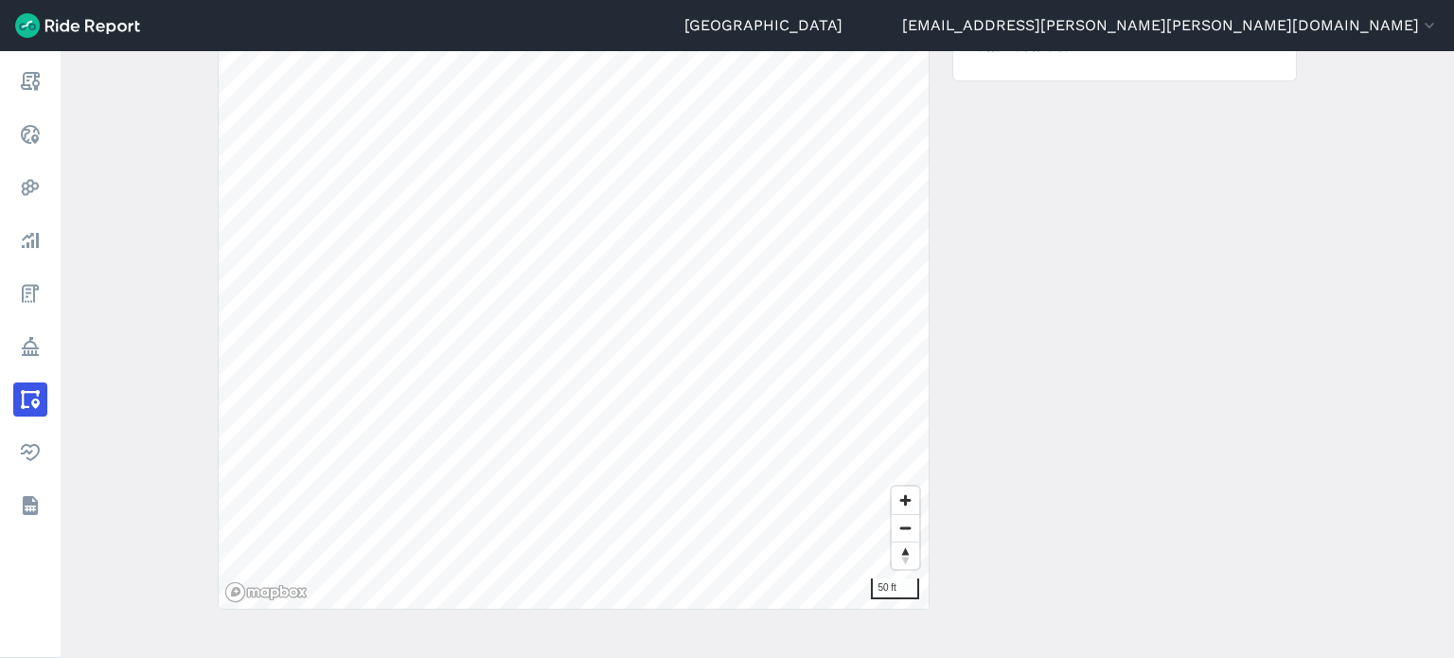
scroll to position [341, 0]
click at [1191, 329] on div "← Back to areas Download Geojson 300 ft Details Created [DATE] Visible on opera…" at bounding box center [757, 236] width 1079 height 712
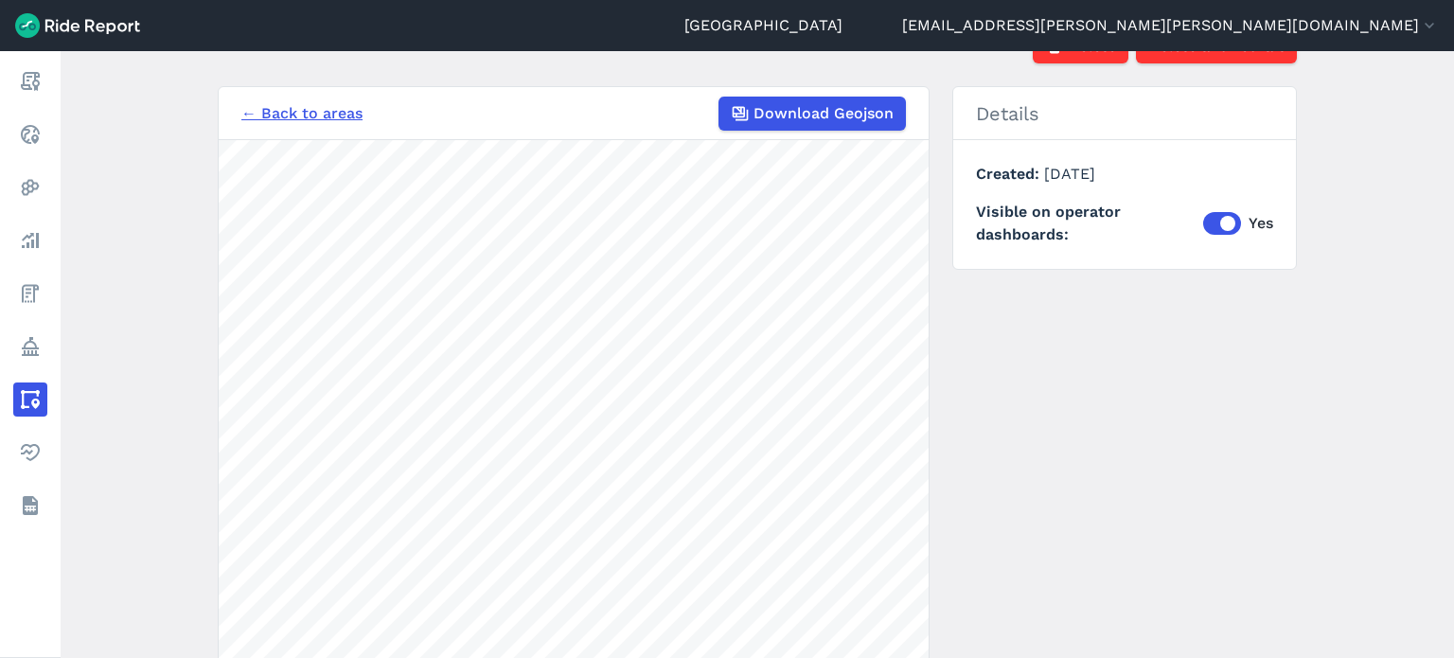
scroll to position [0, 0]
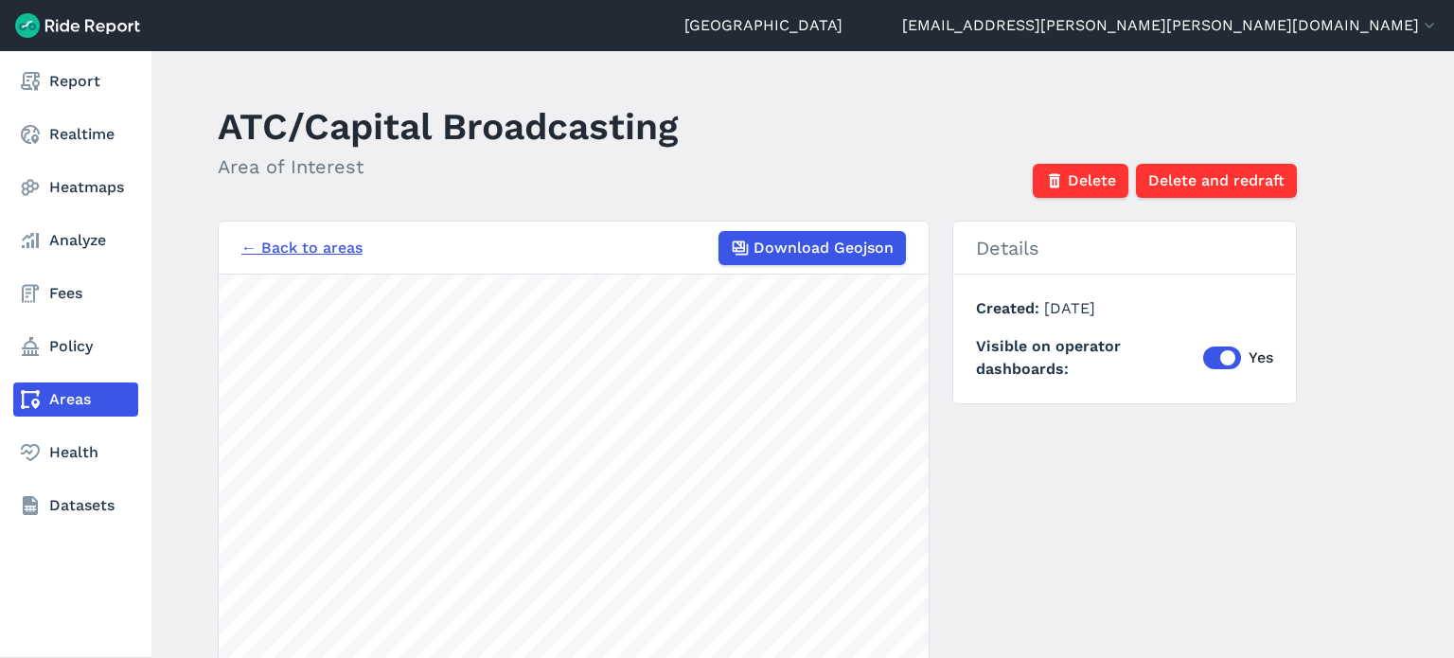
click at [88, 365] on nav "Report Realtime Heatmaps Analyze Fees Policy Areas Health Datasets" at bounding box center [75, 293] width 151 height 485
click at [83, 349] on link "Policy" at bounding box center [75, 346] width 125 height 34
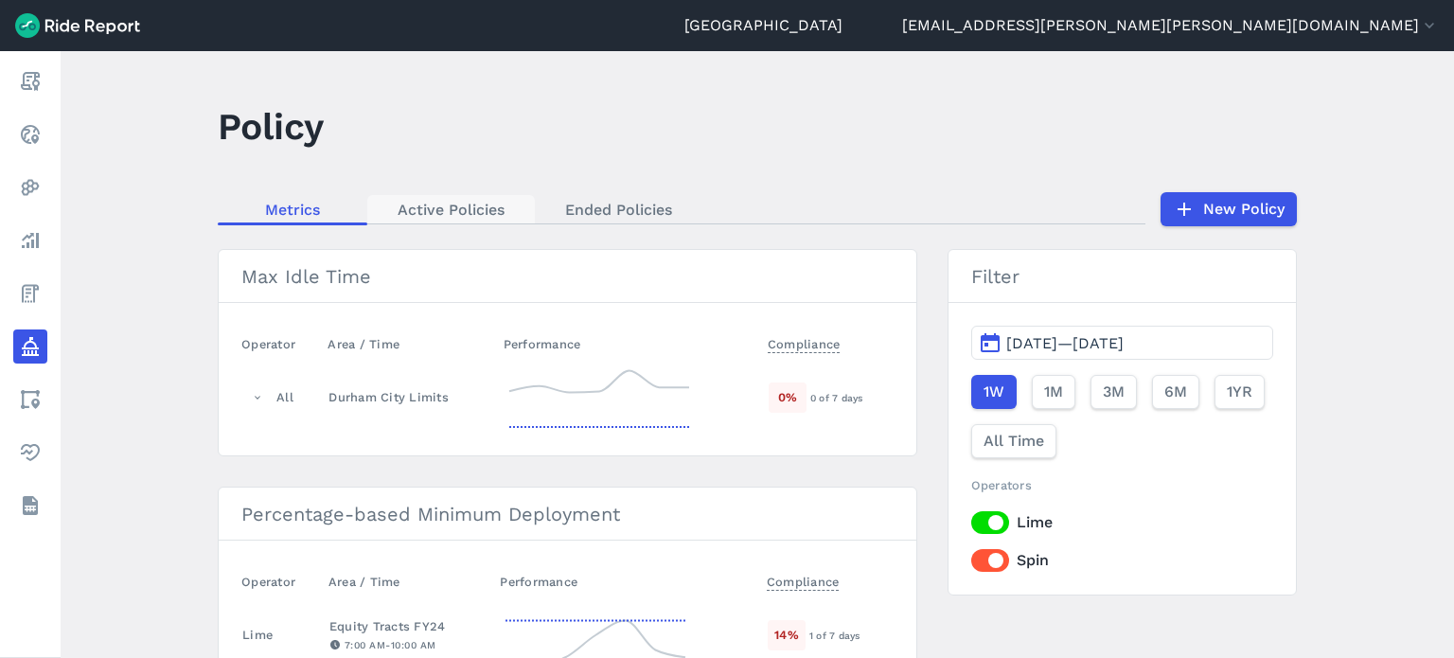
click at [490, 215] on link "Active Policies" at bounding box center [451, 209] width 168 height 28
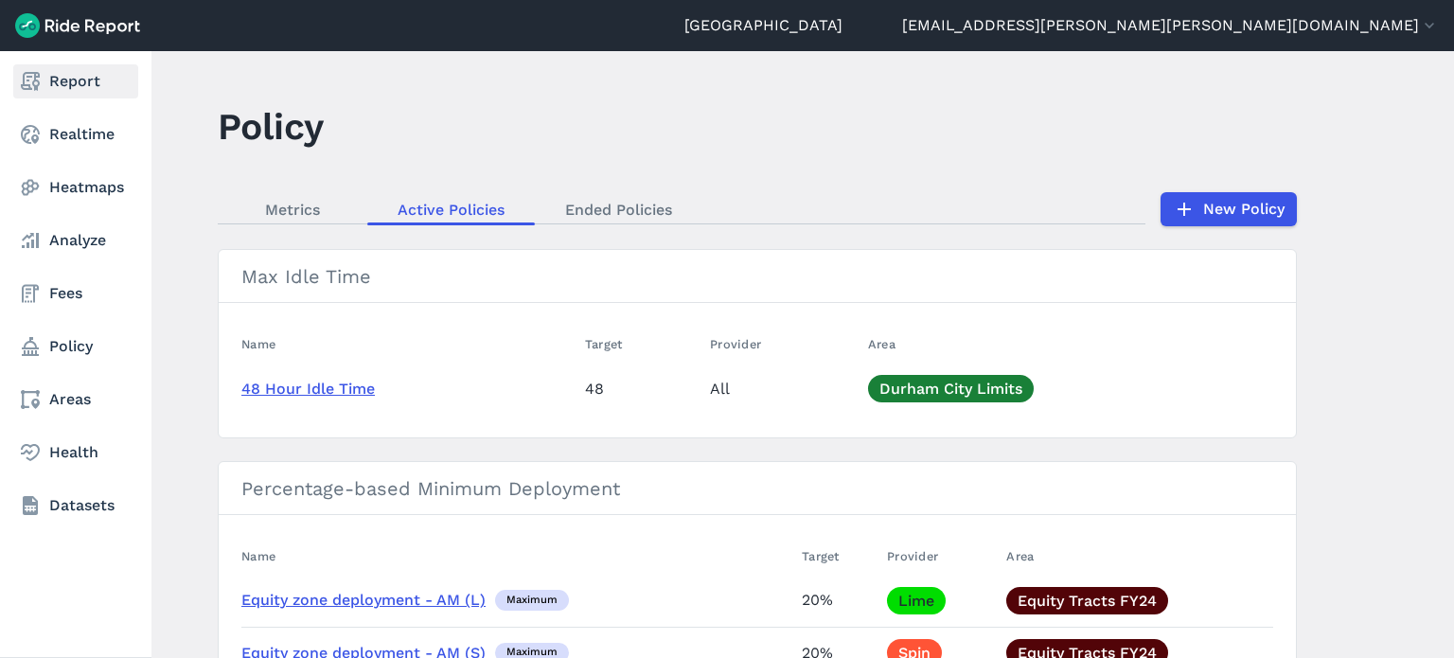
click at [43, 89] on link "Report" at bounding box center [75, 81] width 125 height 34
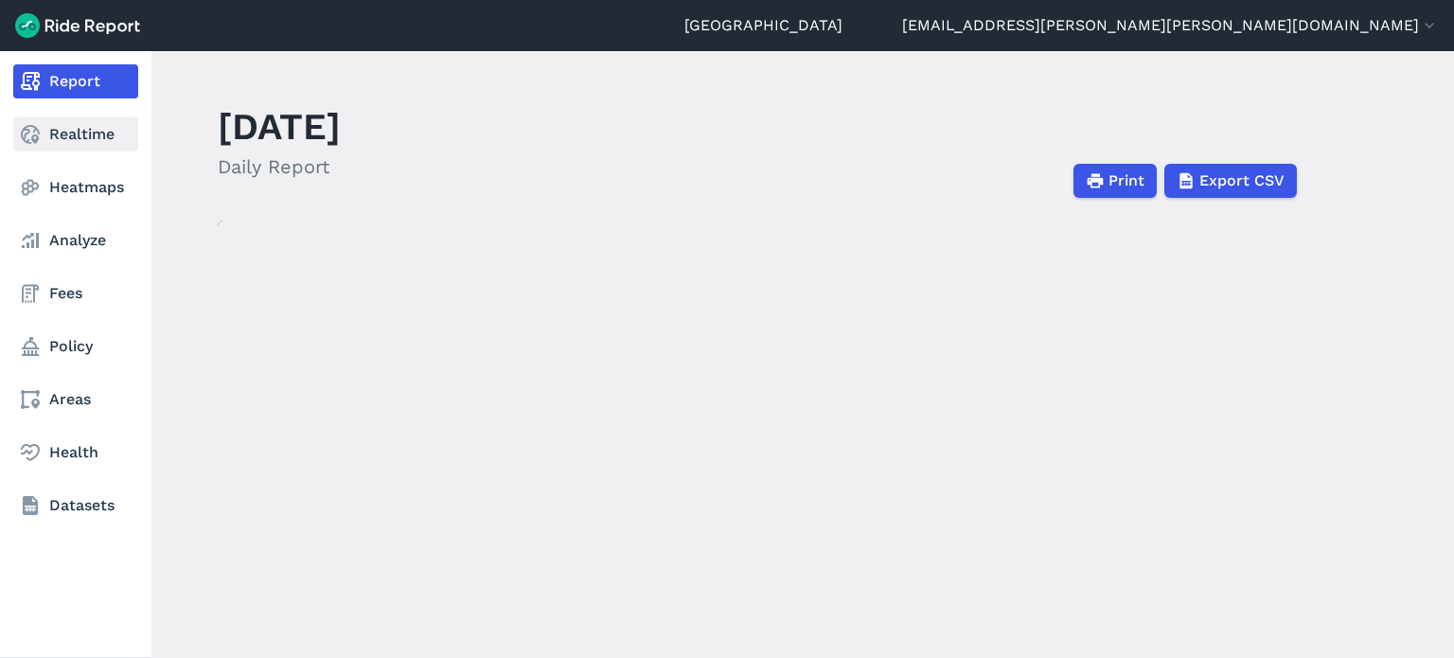
click at [45, 138] on link "Realtime" at bounding box center [75, 134] width 125 height 34
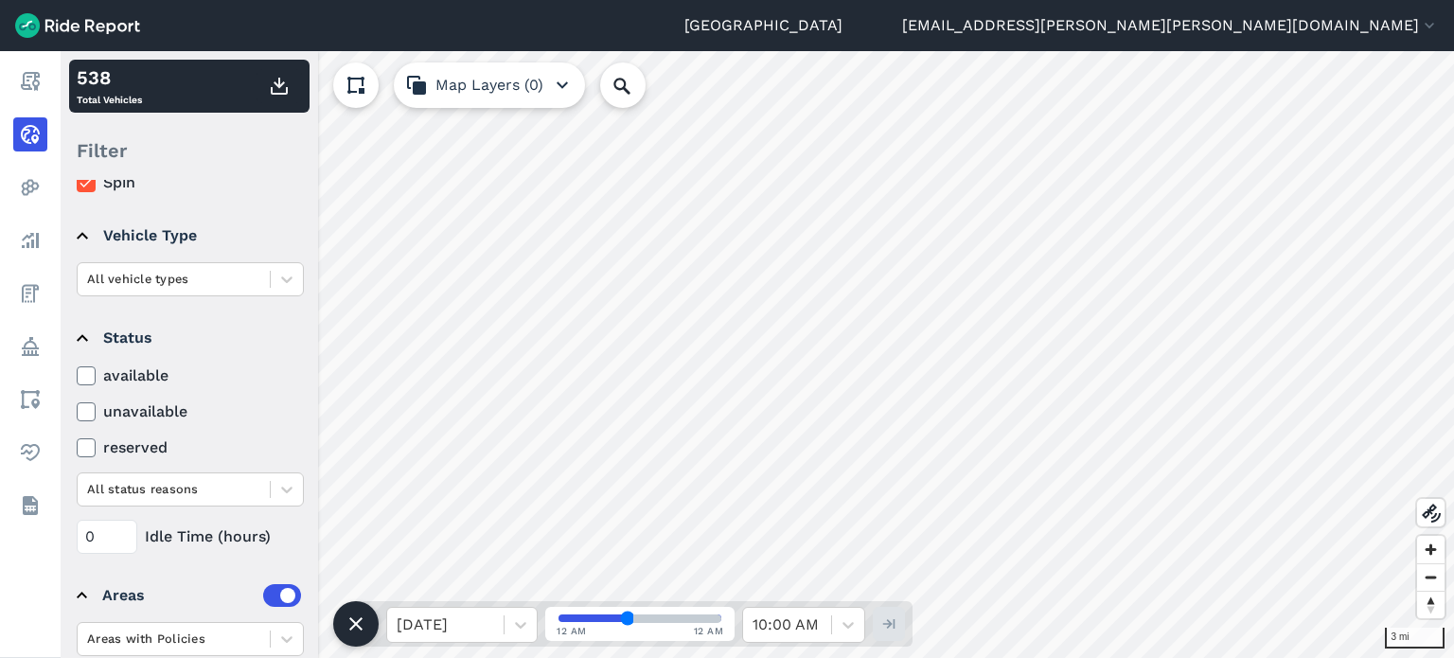
scroll to position [217, 0]
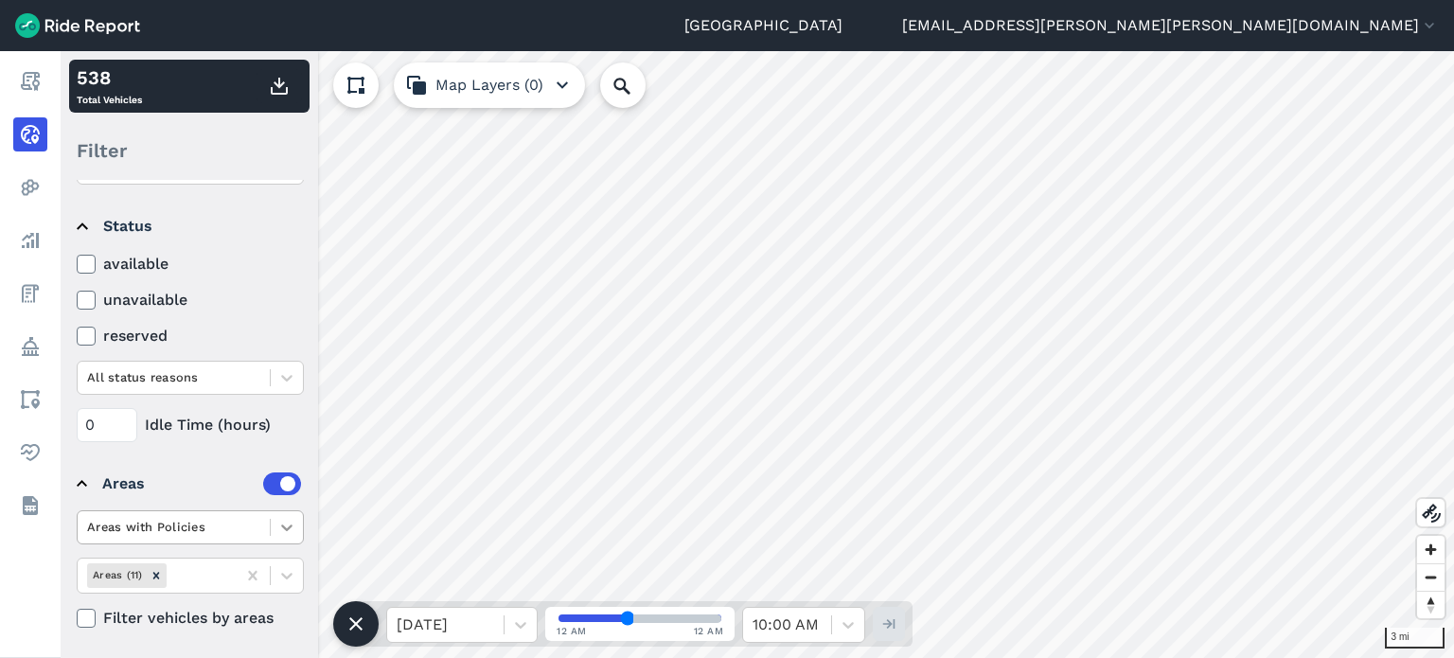
click at [287, 525] on icon at bounding box center [286, 527] width 19 height 19
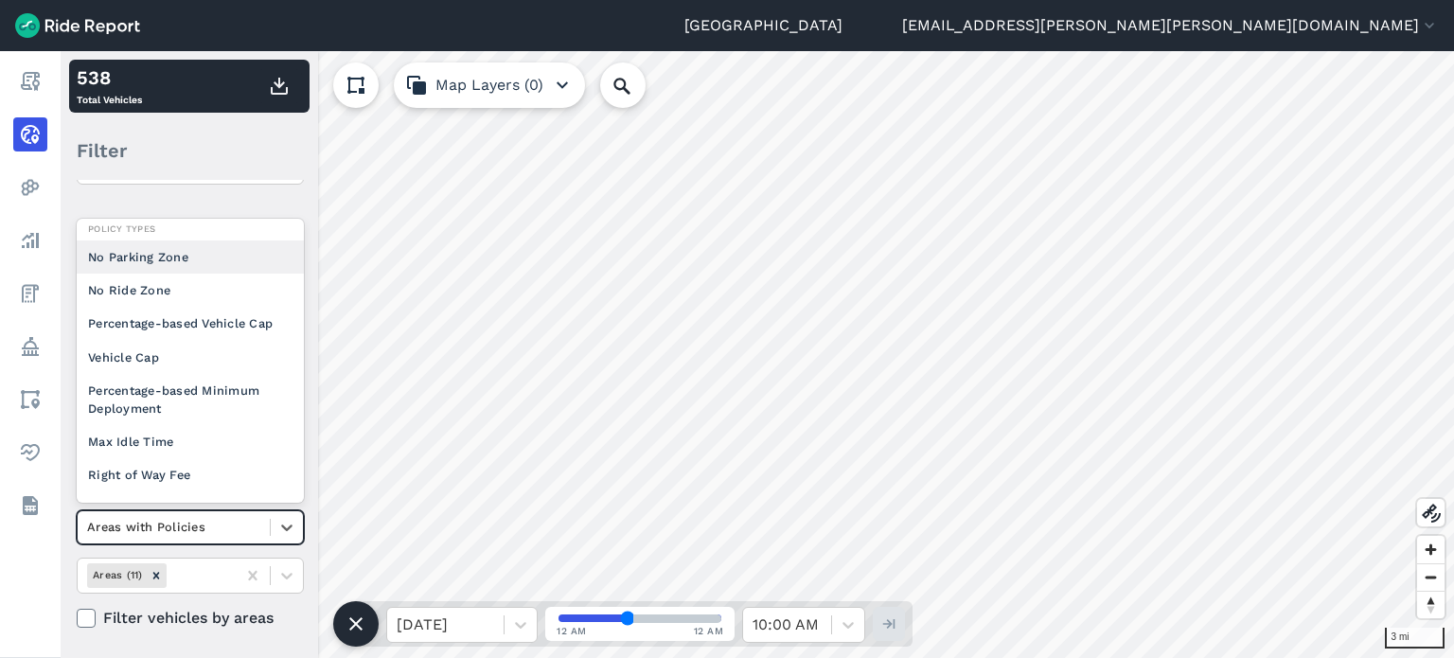
scroll to position [0, 0]
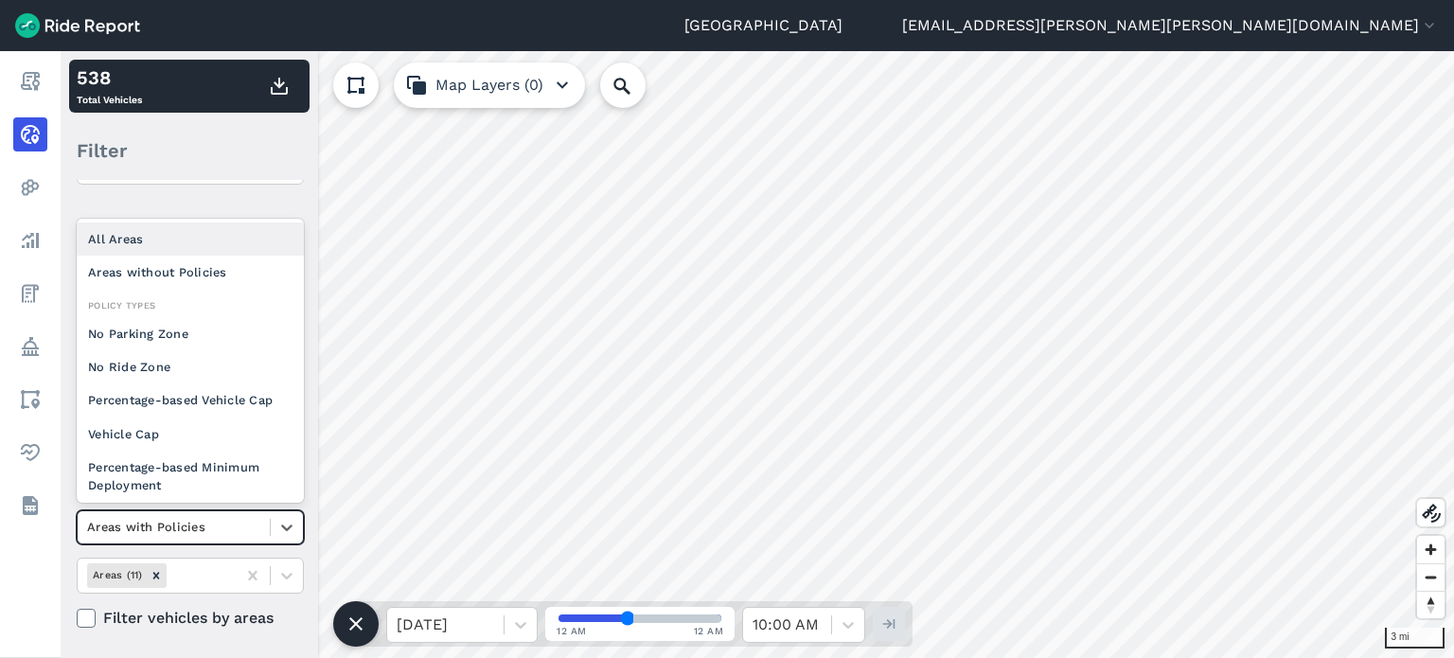
click at [180, 233] on div "All Areas" at bounding box center [190, 238] width 227 height 33
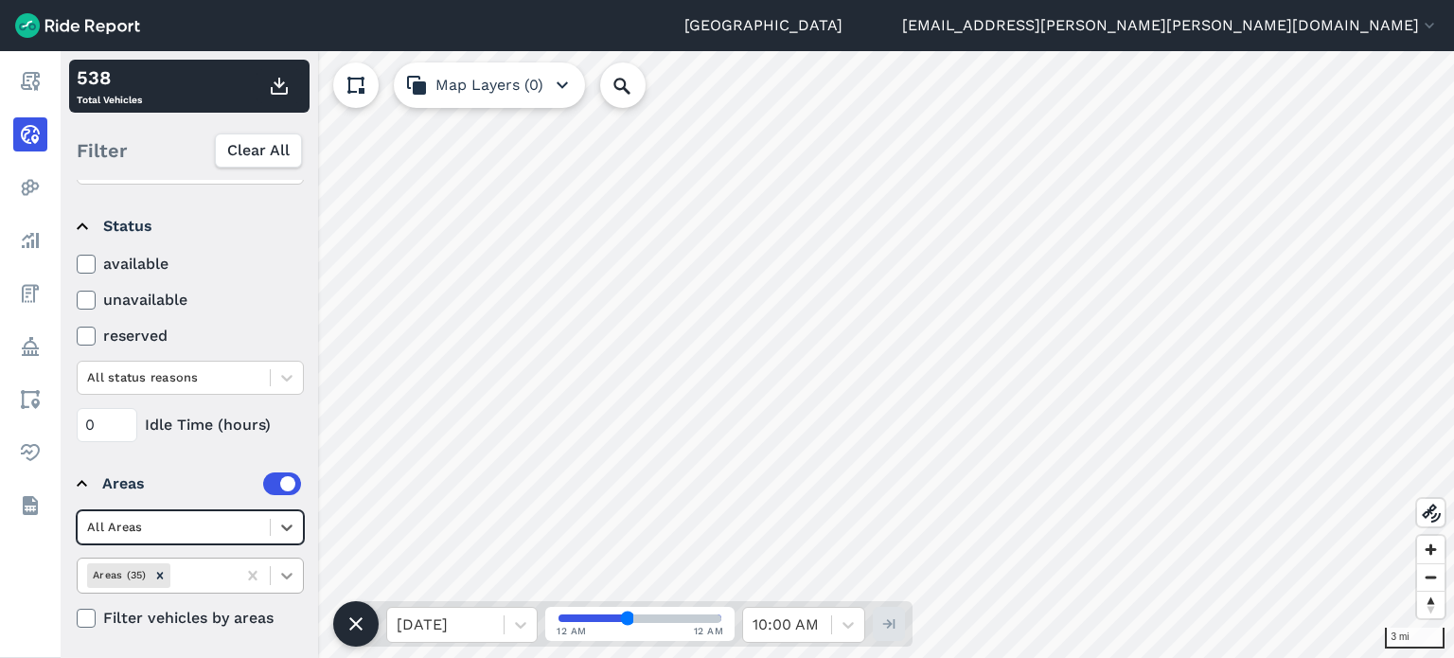
click at [279, 562] on div at bounding box center [287, 576] width 32 height 32
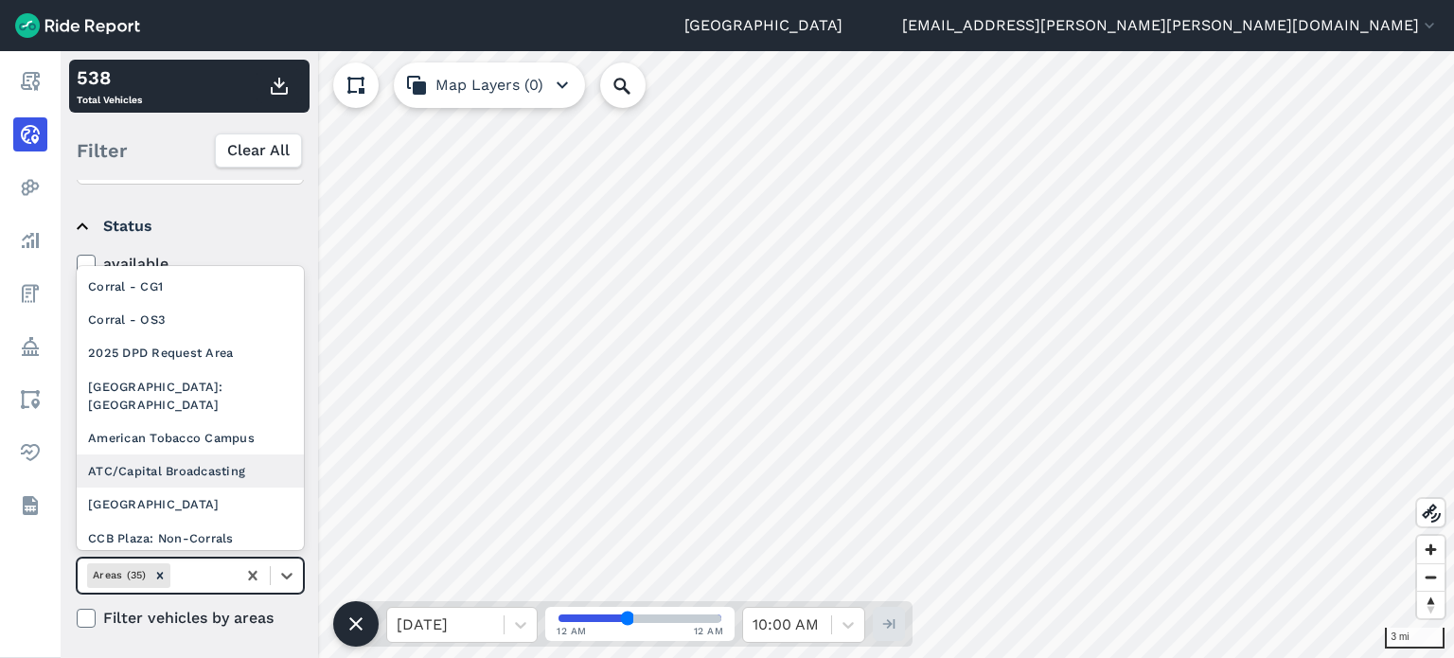
click at [245, 454] on div "ATC/Capital Broadcasting" at bounding box center [190, 470] width 227 height 33
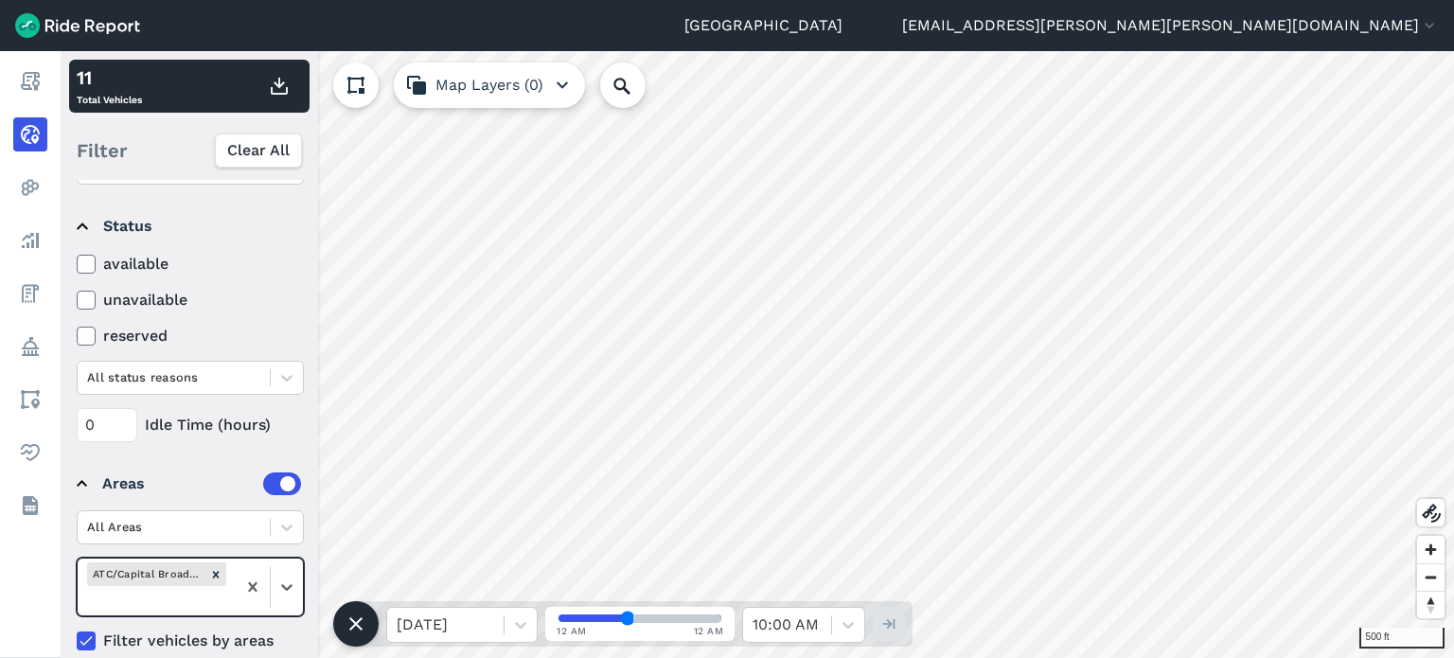
click at [91, 639] on icon at bounding box center [86, 641] width 17 height 19
click at [77, 639] on input "Filter vehicles by areas" at bounding box center [77, 636] width 0 height 12
click at [362, 627] on icon at bounding box center [356, 624] width 23 height 23
